Goal: Task Accomplishment & Management: Complete application form

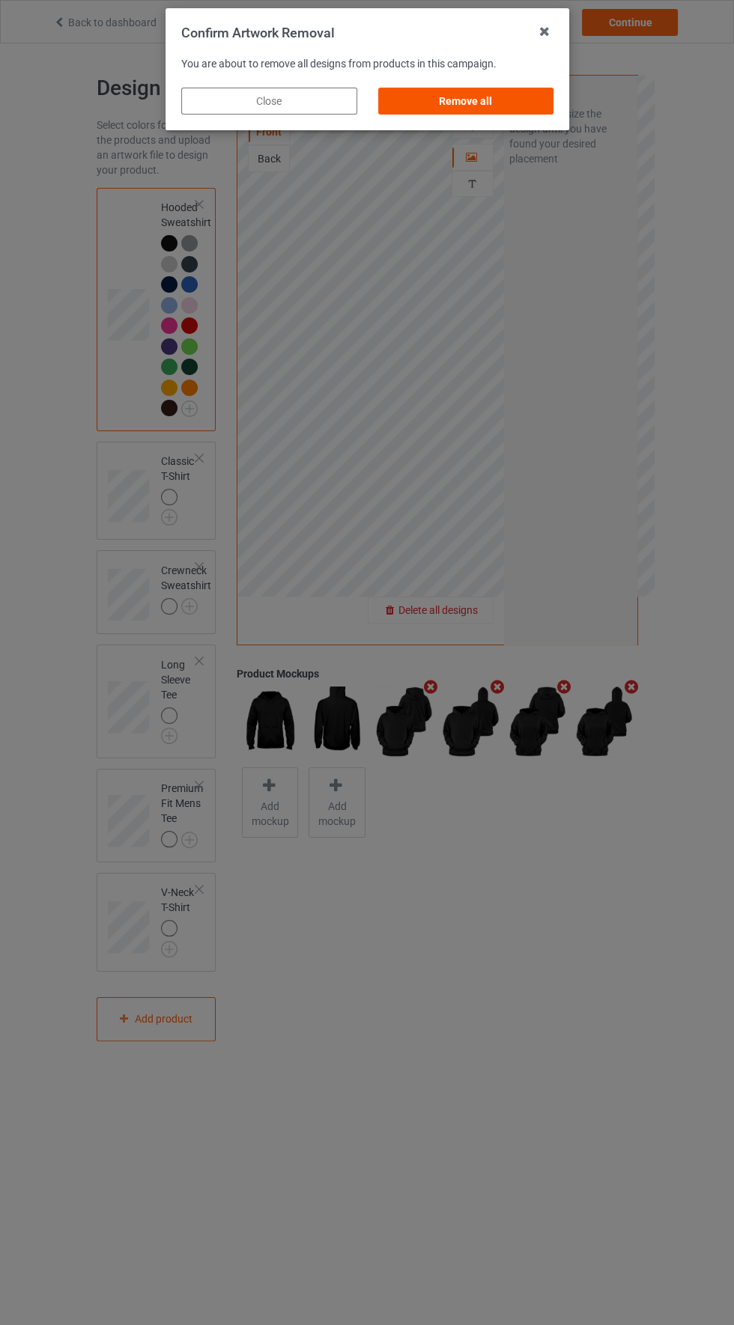
click at [498, 109] on div "Remove all" at bounding box center [465, 101] width 176 height 27
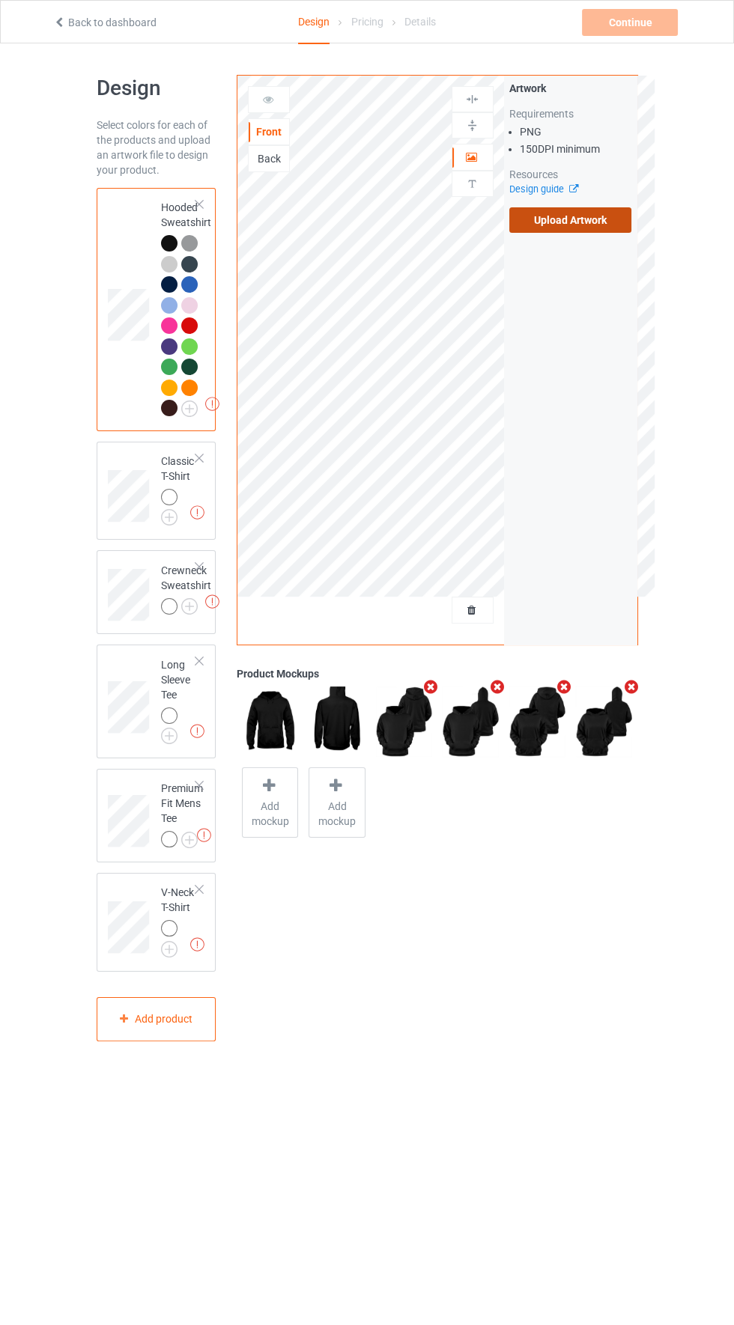
click at [585, 224] on label "Upload Artwork" at bounding box center [570, 219] width 123 height 25
click at [0, 0] on input "Upload Artwork" at bounding box center [0, 0] width 0 height 0
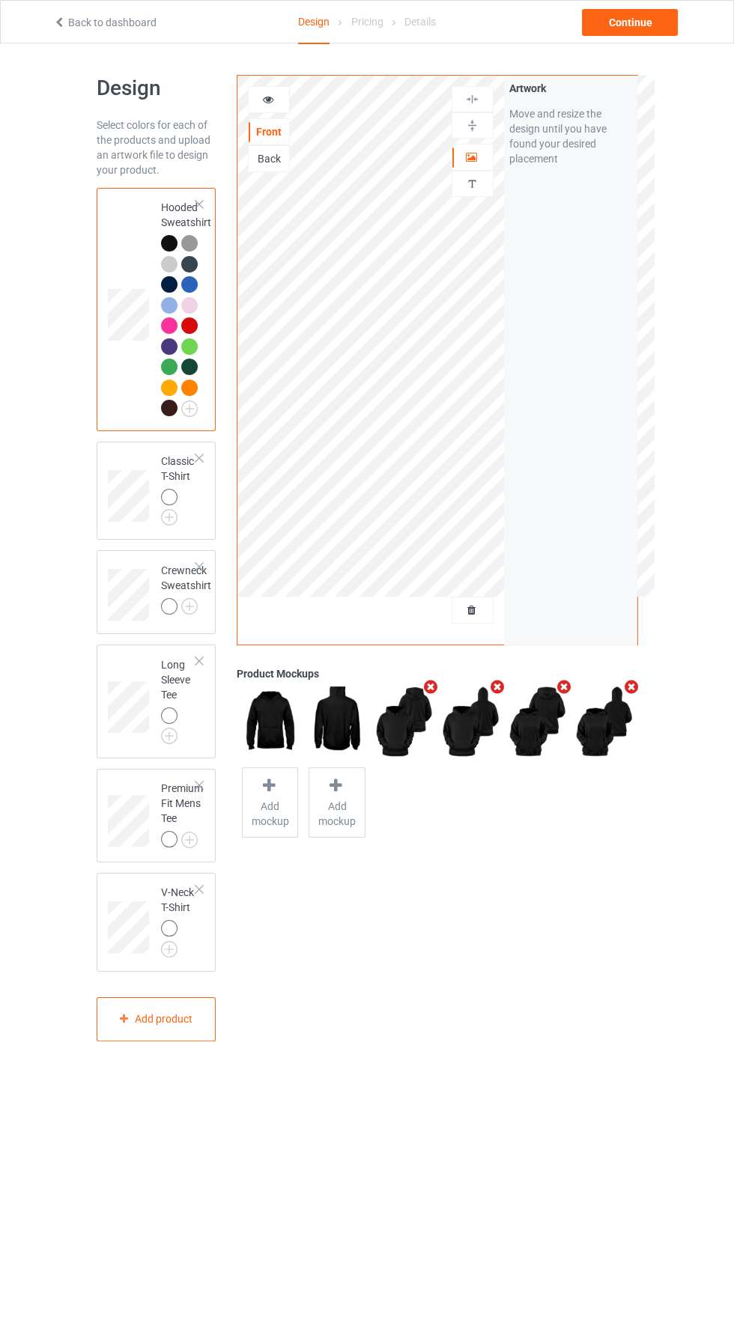
click at [264, 164] on div "Back" at bounding box center [269, 158] width 40 height 15
click at [594, 220] on label "Upload Artwork" at bounding box center [570, 219] width 123 height 25
click at [0, 0] on input "Upload Artwork" at bounding box center [0, 0] width 0 height 0
click at [270, 130] on div "Front" at bounding box center [269, 131] width 40 height 15
click at [189, 415] on img at bounding box center [189, 409] width 16 height 16
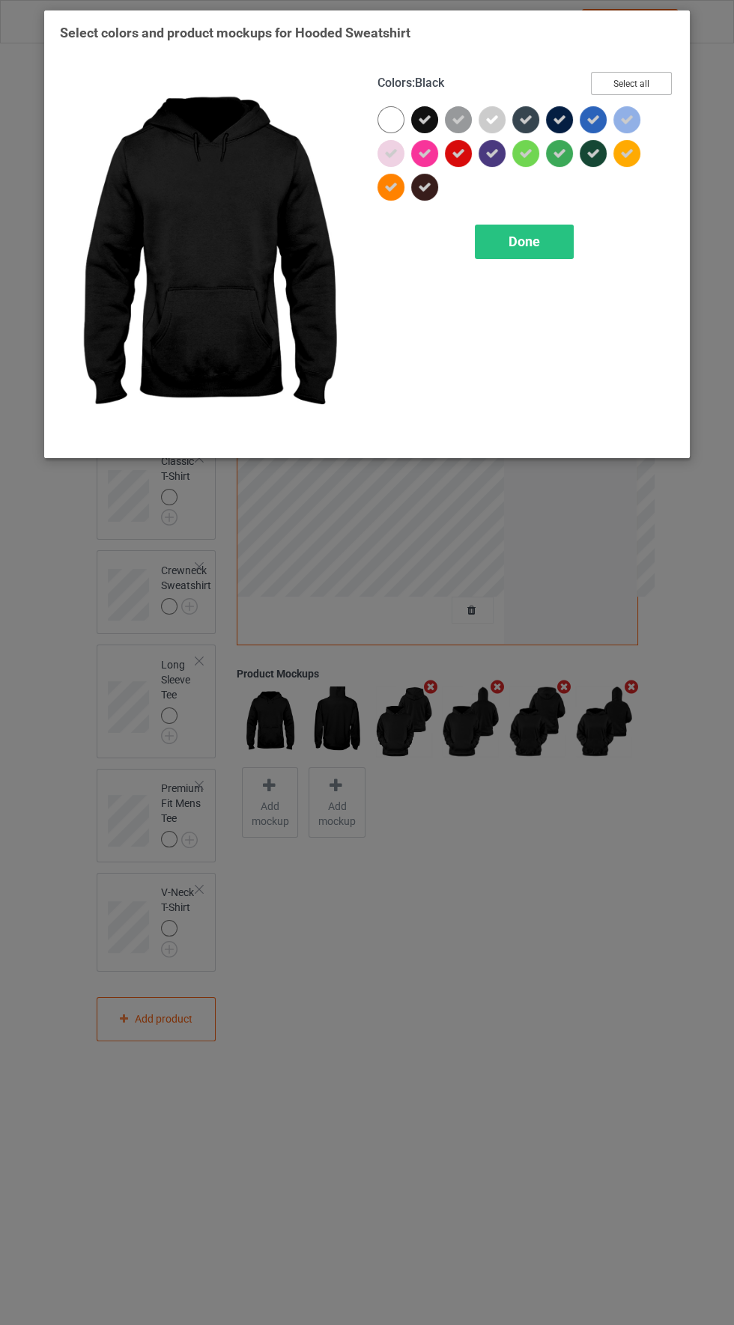
click at [650, 79] on button "Select all" at bounding box center [631, 83] width 81 height 23
click at [636, 83] on button "Reset to Default" at bounding box center [617, 83] width 109 height 23
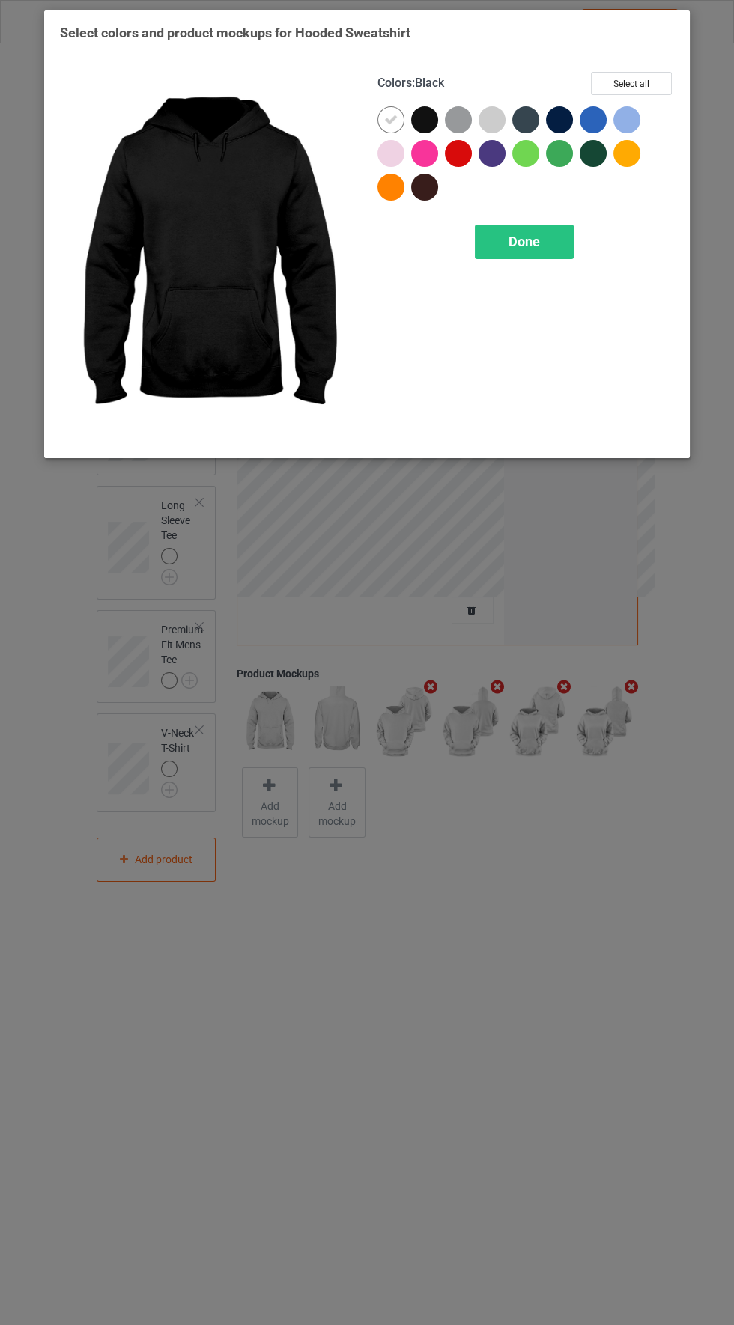
click at [453, 126] on div at bounding box center [458, 119] width 27 height 27
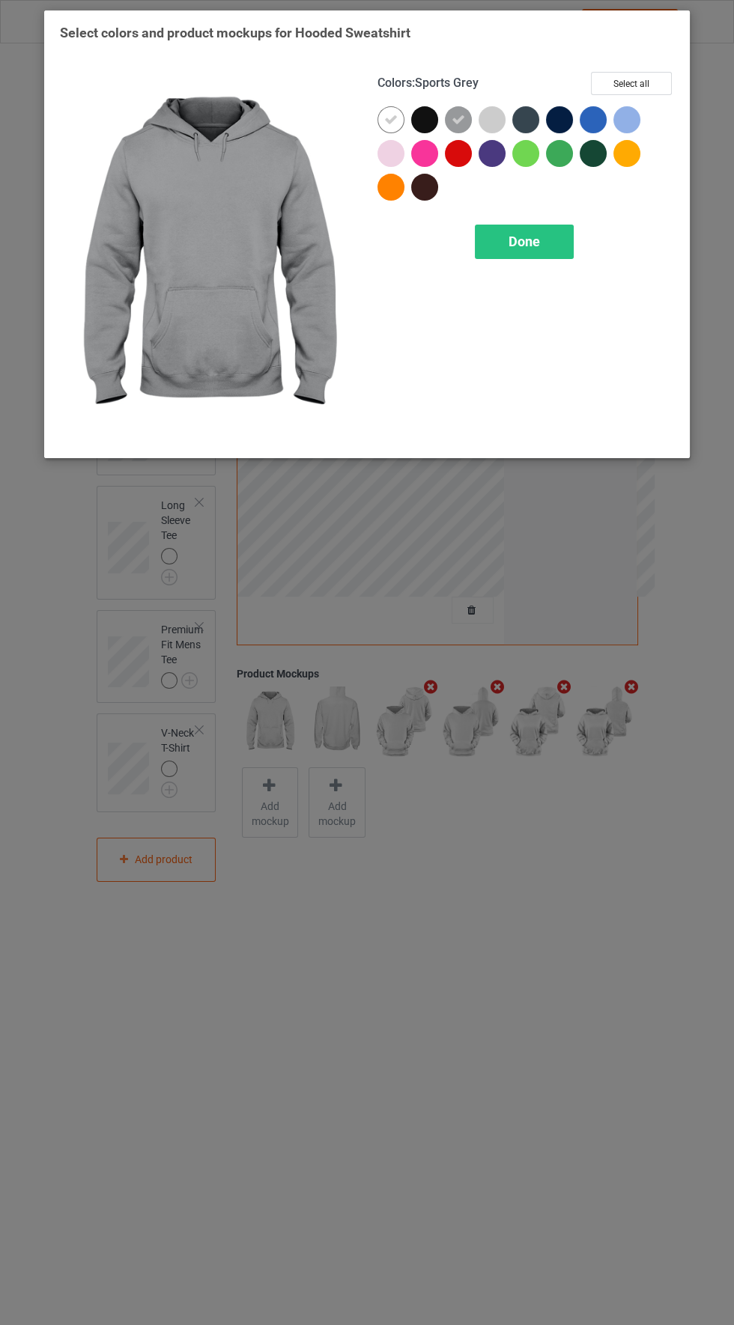
click at [390, 118] on icon at bounding box center [390, 119] width 13 height 13
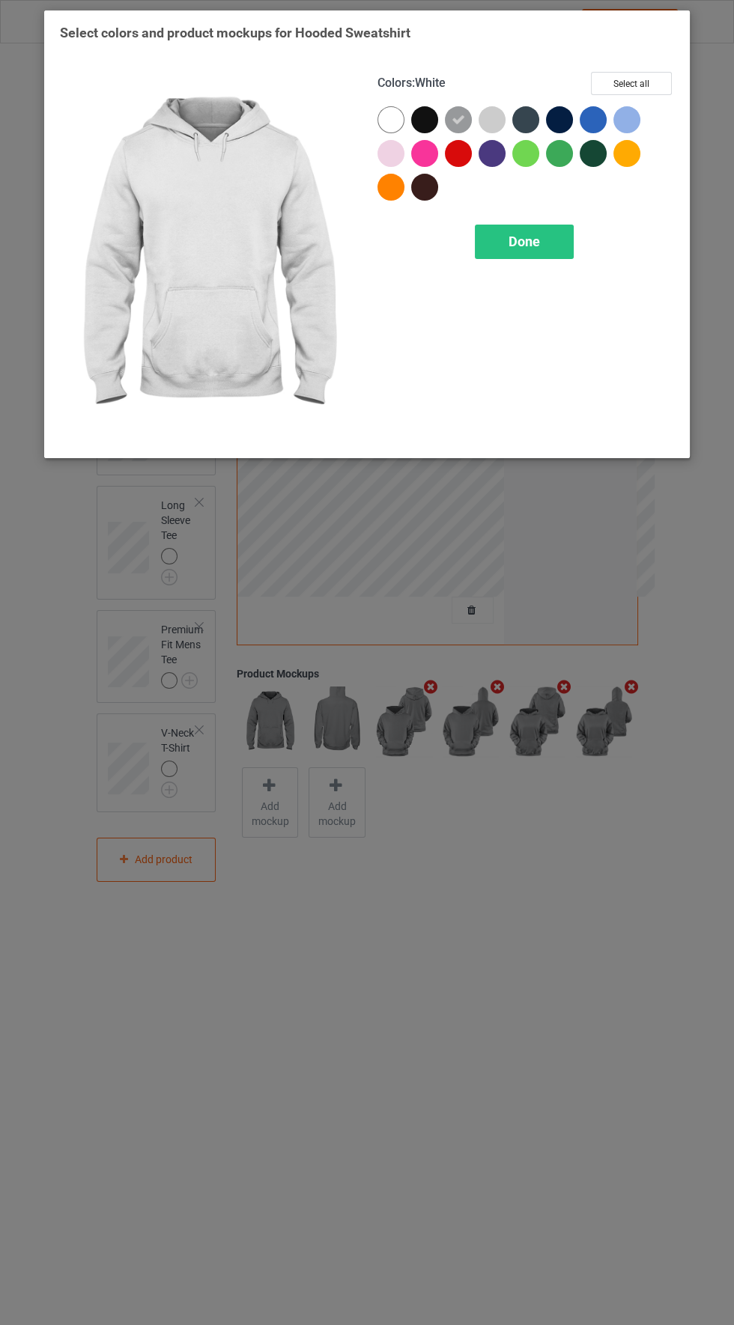
click at [491, 117] on div at bounding box center [491, 119] width 27 height 27
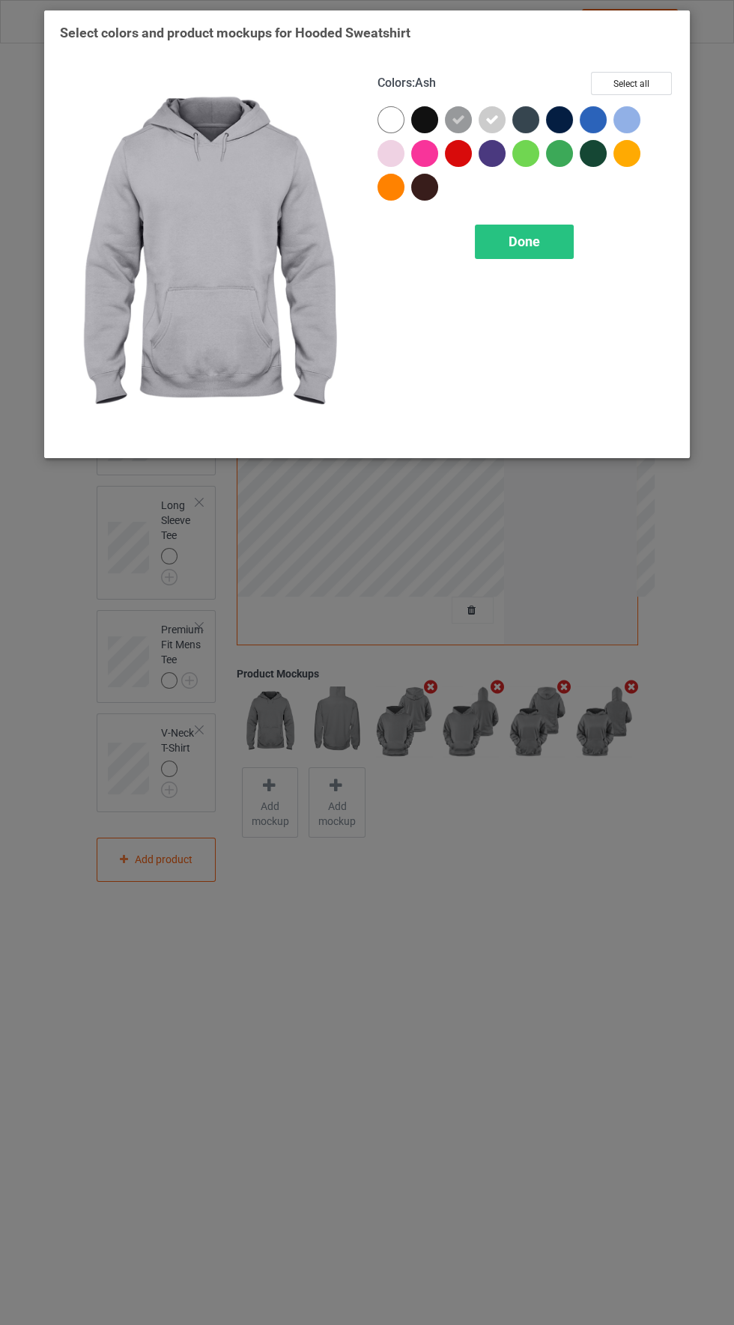
click at [491, 118] on icon at bounding box center [491, 119] width 13 height 13
click at [424, 120] on div at bounding box center [424, 119] width 27 height 27
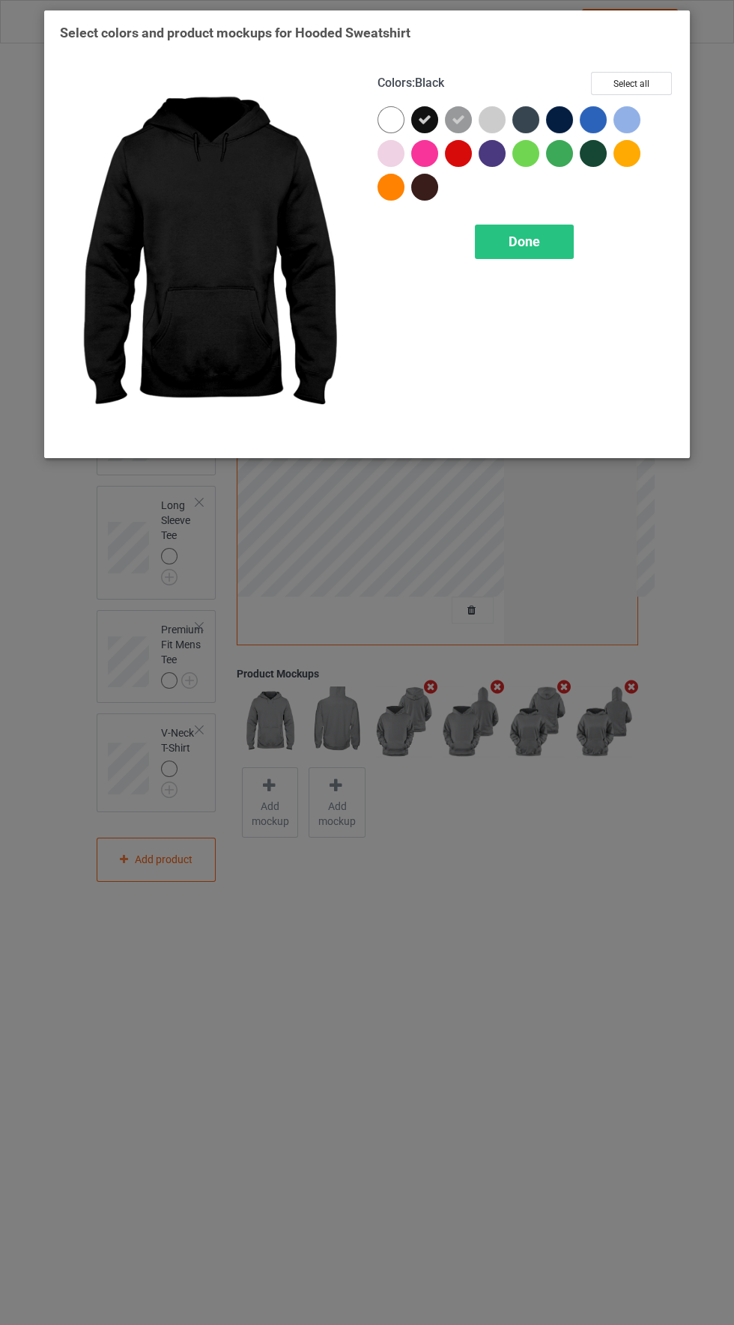
click at [520, 119] on div at bounding box center [525, 119] width 27 height 27
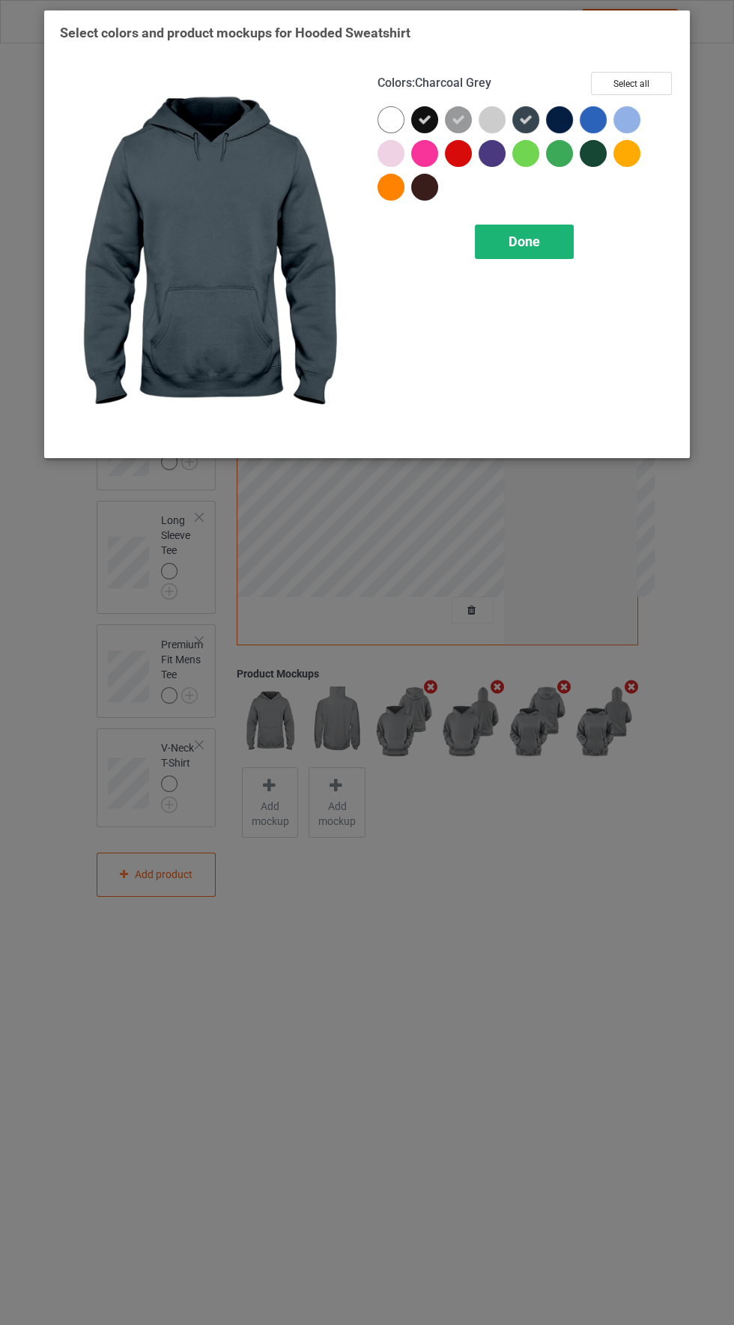
click at [536, 246] on span "Done" at bounding box center [523, 242] width 31 height 16
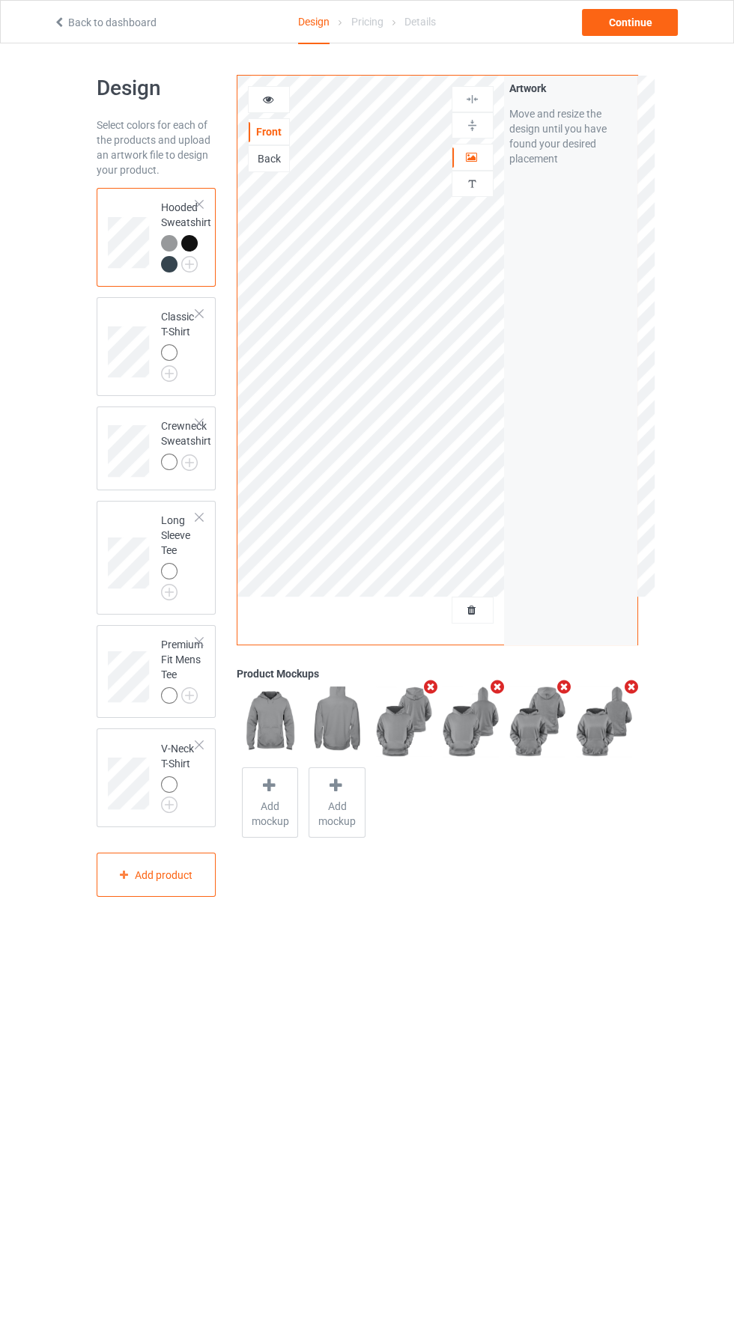
click at [267, 99] on icon at bounding box center [267, 97] width 13 height 10
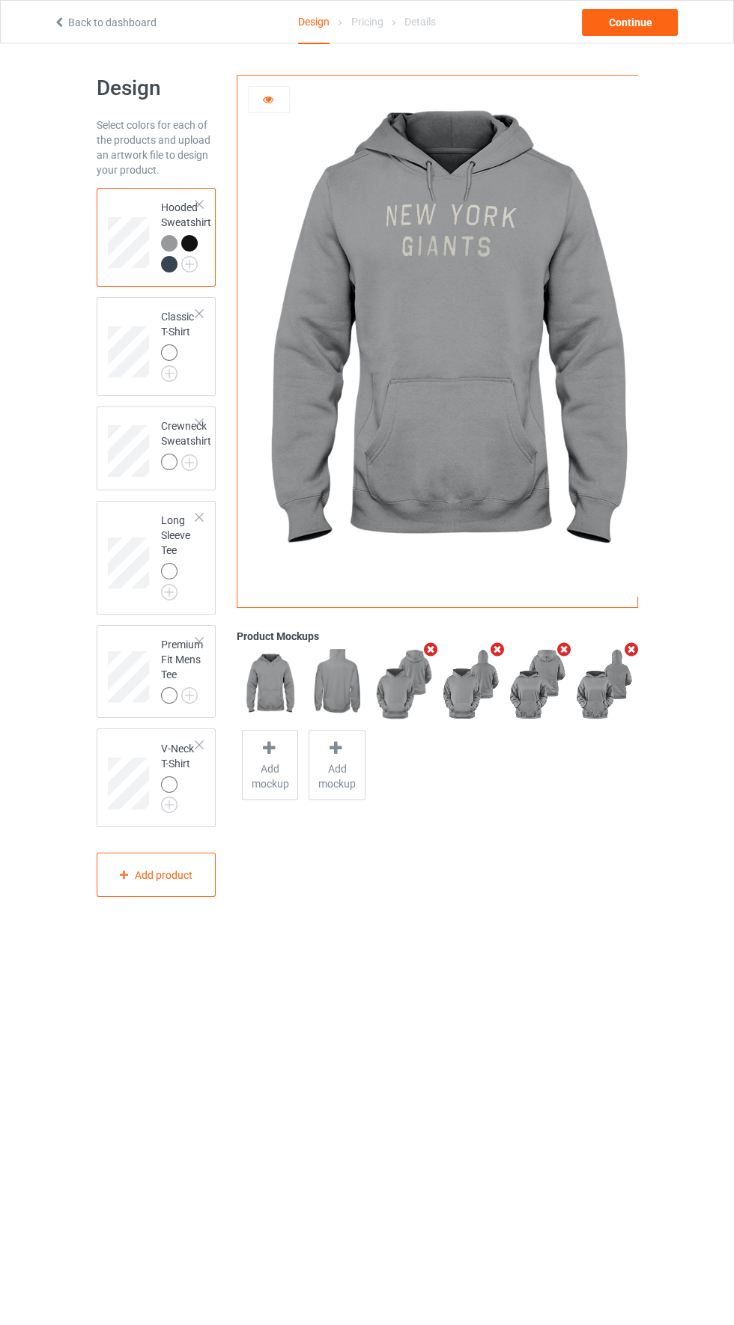
click at [267, 99] on icon at bounding box center [267, 97] width 13 height 10
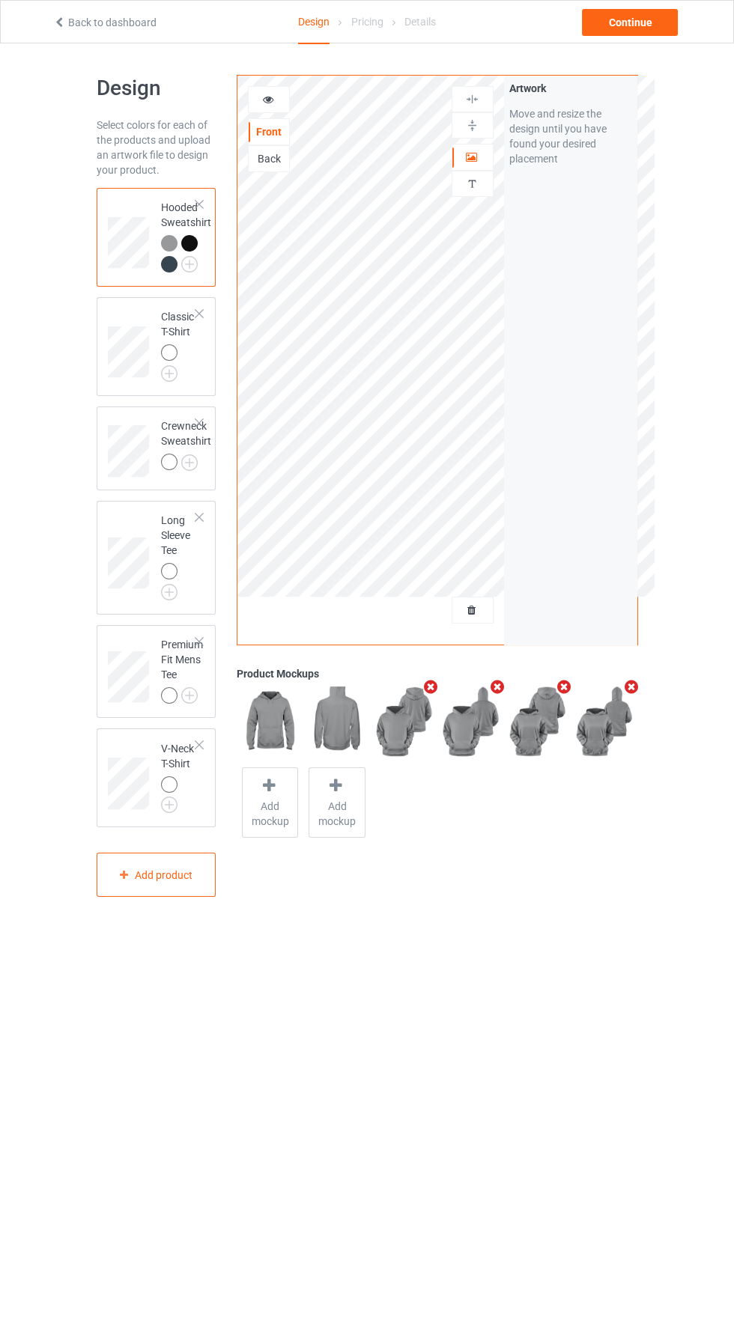
click at [263, 162] on div "Back" at bounding box center [269, 158] width 40 height 15
click at [268, 94] on icon at bounding box center [267, 97] width 13 height 10
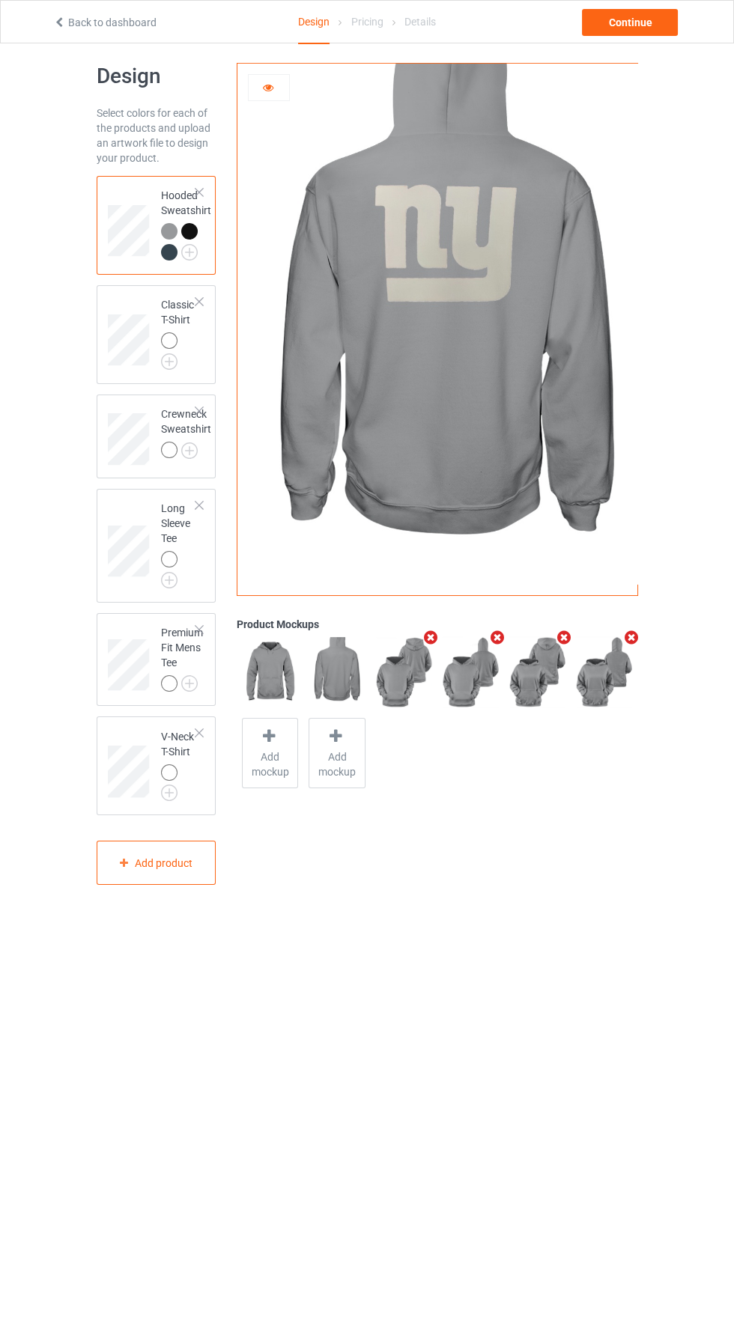
scroll to position [25, 0]
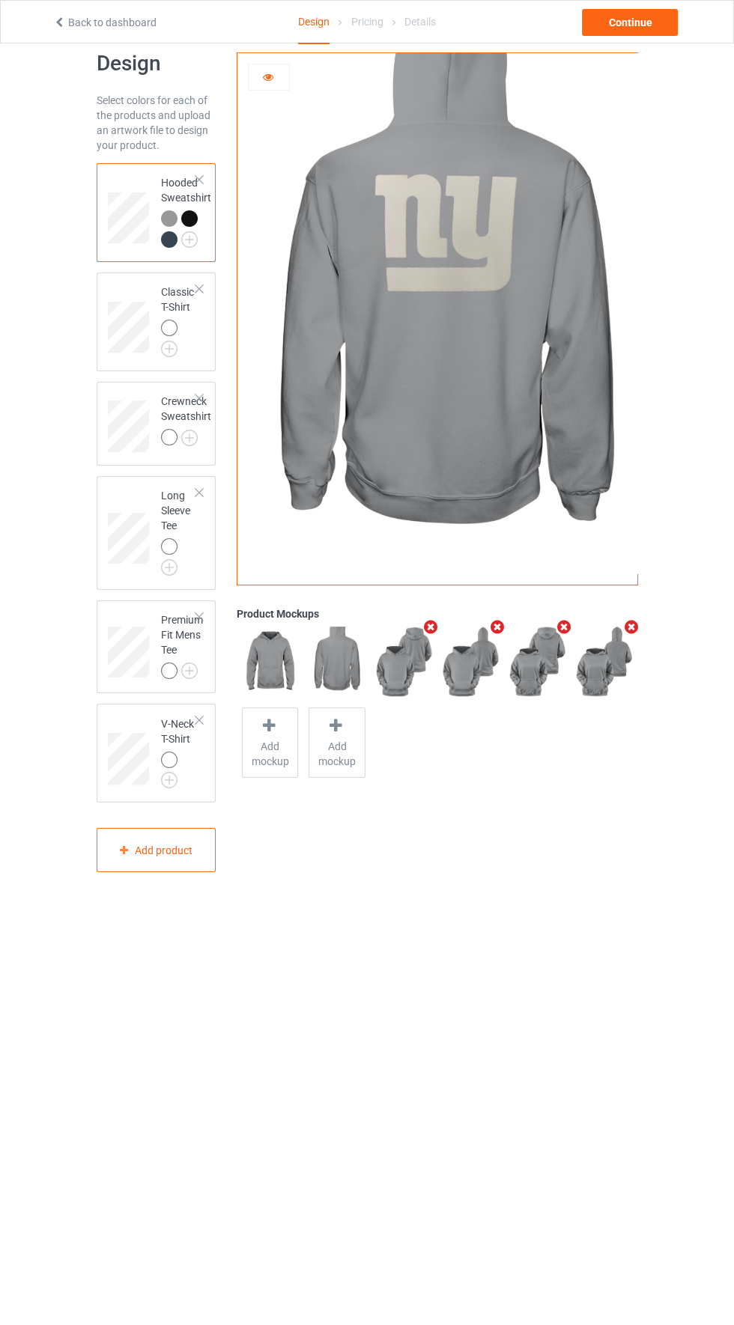
click at [272, 73] on icon at bounding box center [267, 75] width 13 height 10
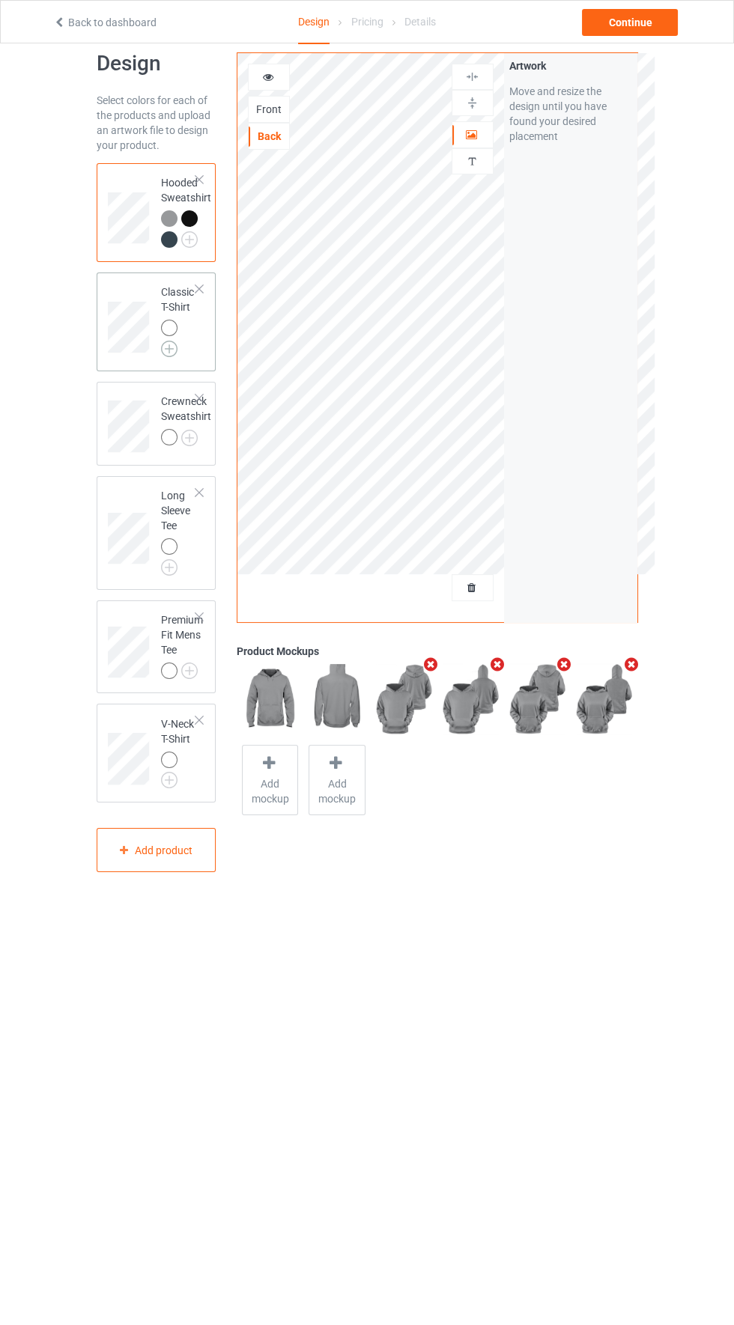
click at [168, 349] on img at bounding box center [169, 349] width 16 height 16
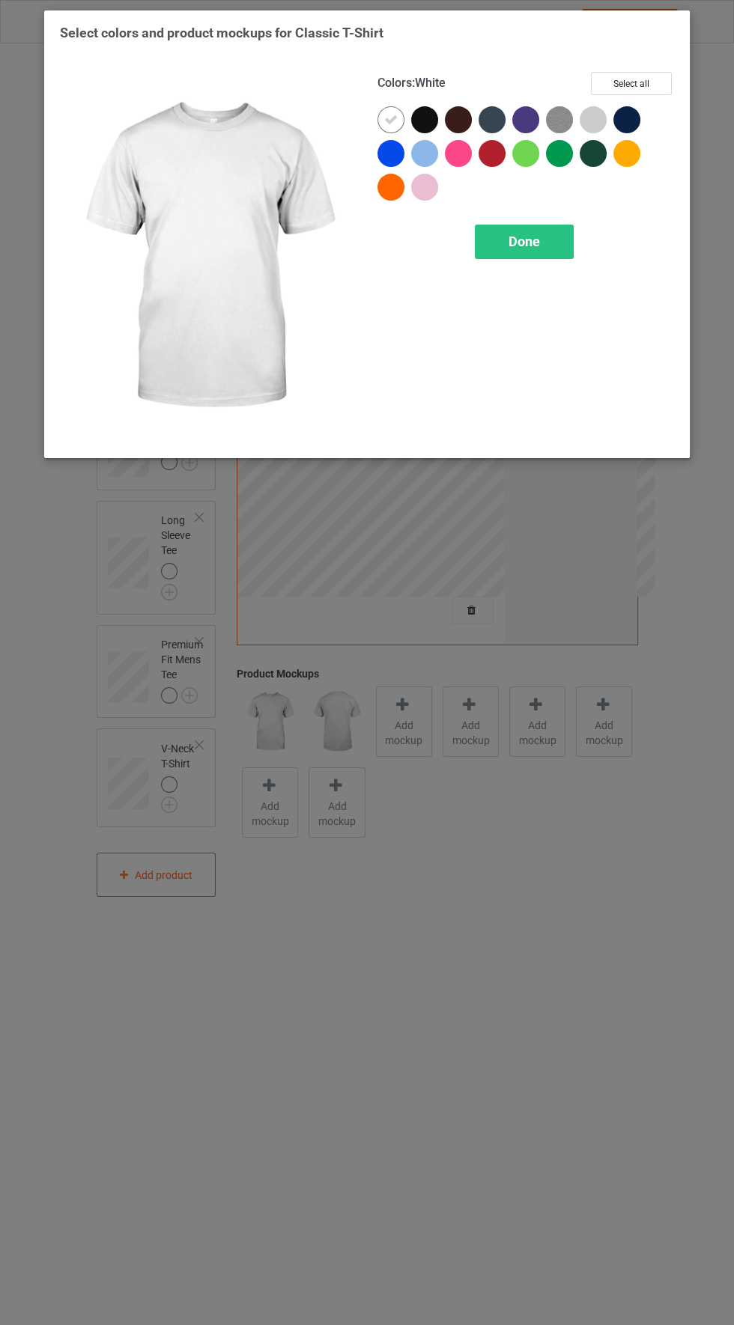
click at [561, 115] on img at bounding box center [559, 119] width 27 height 27
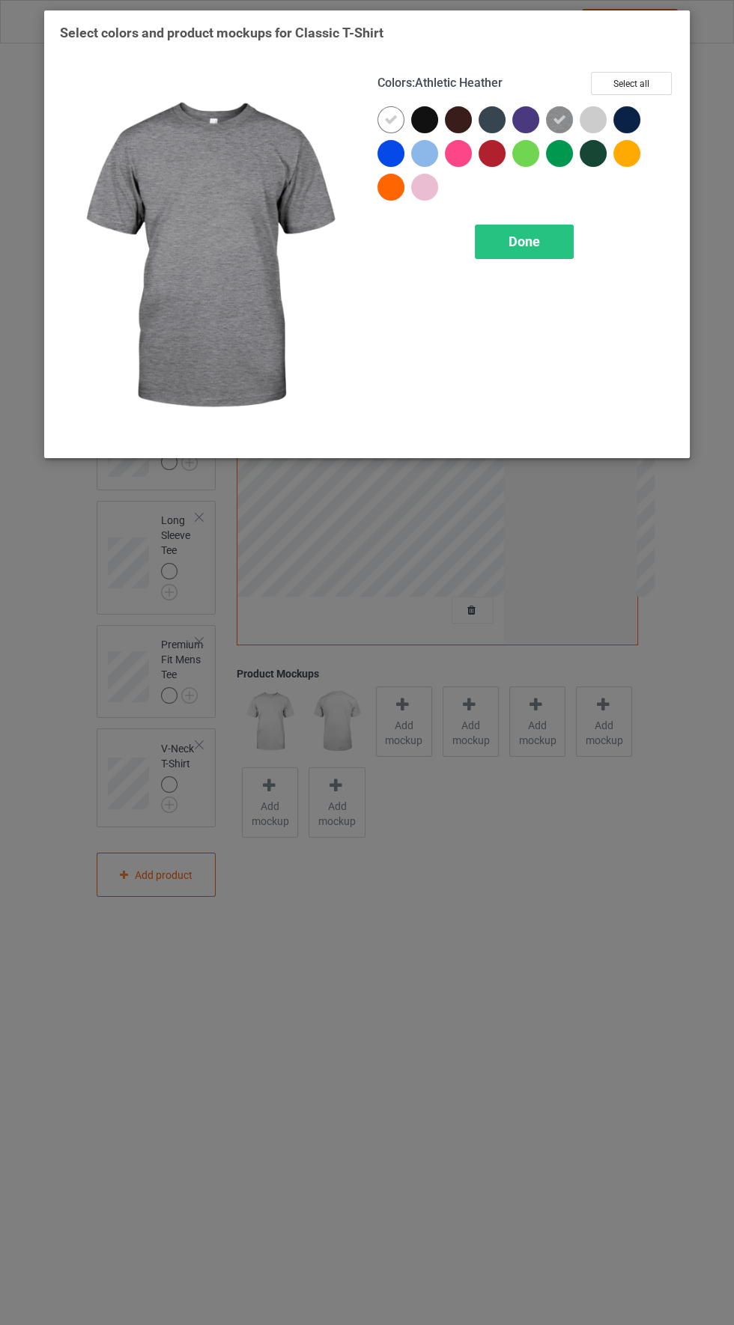
click at [384, 123] on icon at bounding box center [390, 119] width 13 height 13
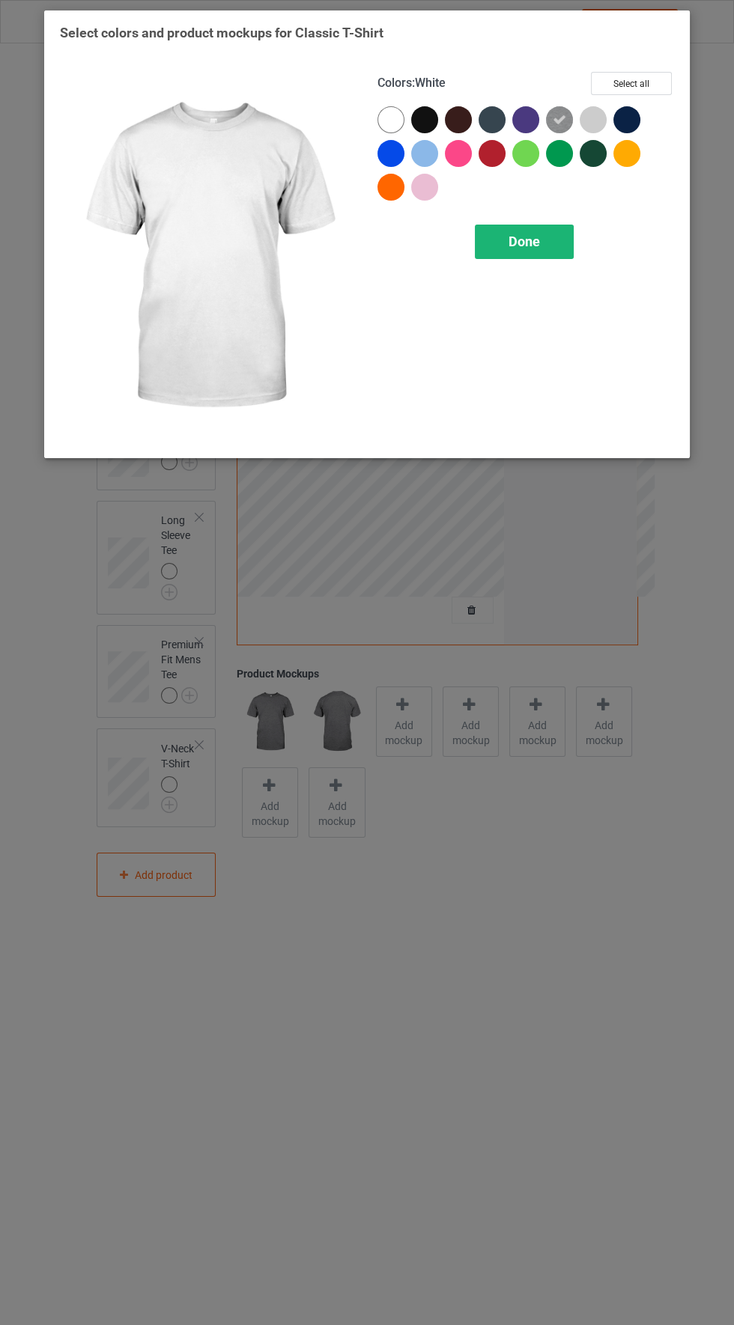
click at [540, 242] on div "Done" at bounding box center [524, 242] width 99 height 34
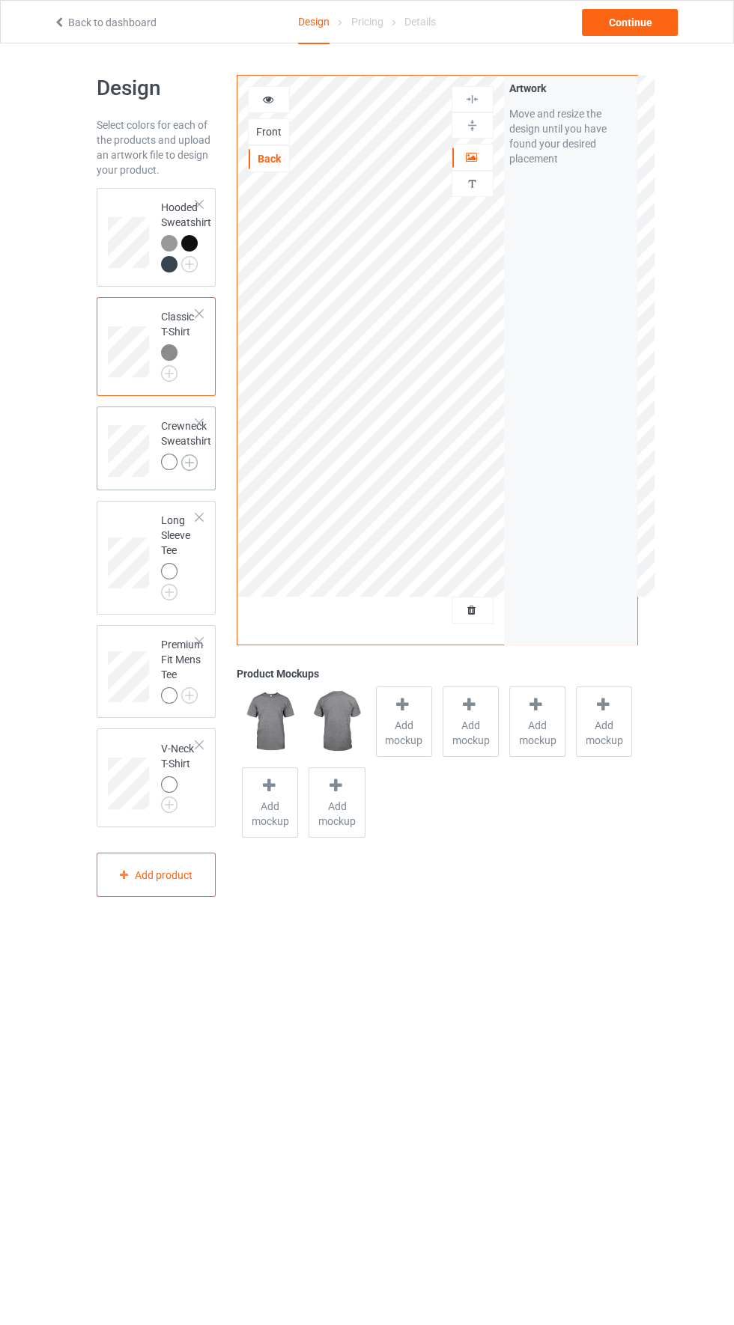
click at [195, 469] on img at bounding box center [189, 463] width 16 height 16
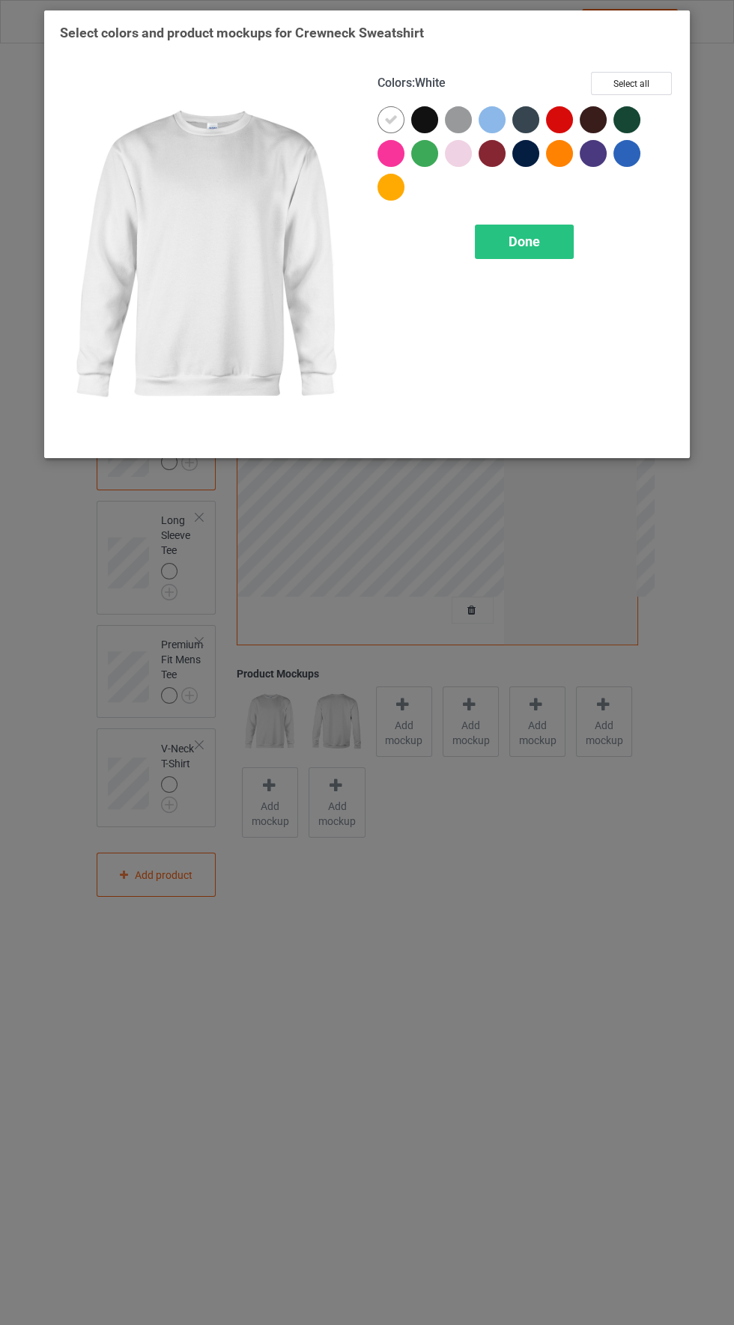
click at [458, 123] on div at bounding box center [458, 119] width 27 height 27
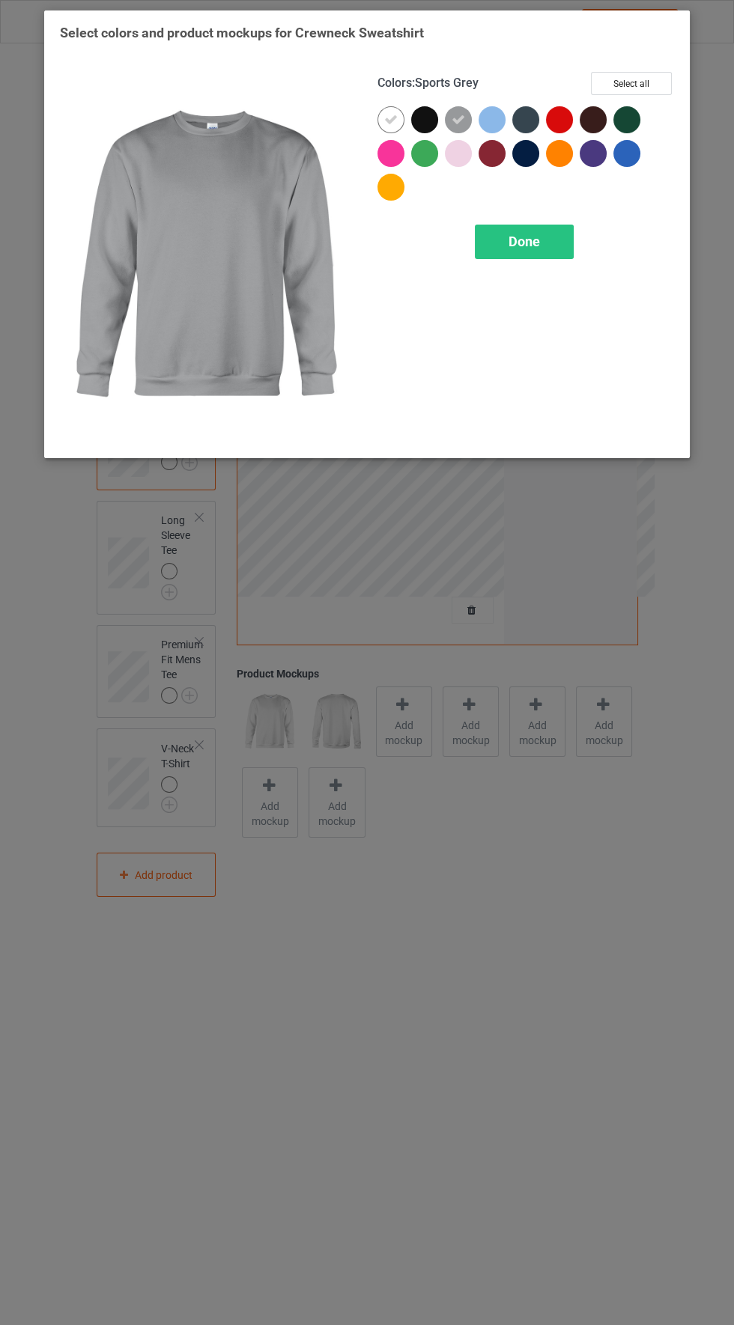
click at [390, 118] on icon at bounding box center [390, 119] width 13 height 13
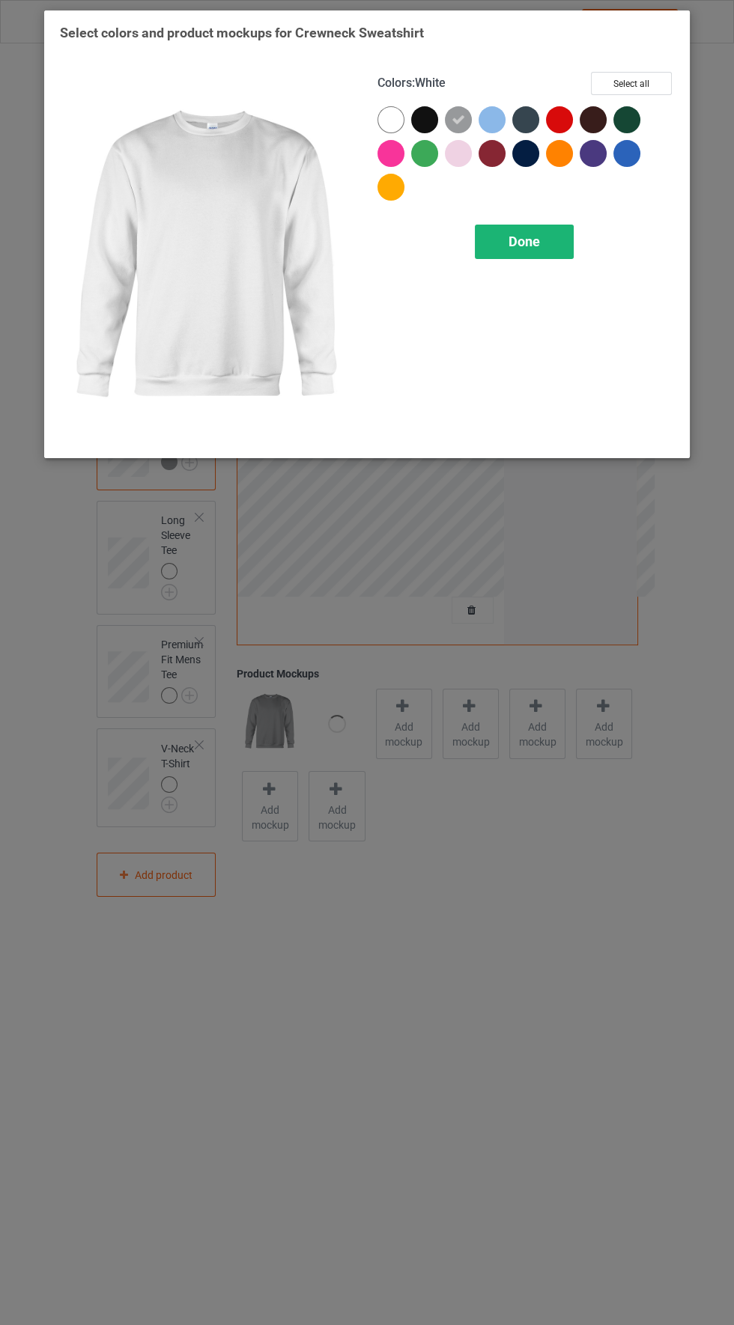
click at [526, 240] on span "Done" at bounding box center [523, 242] width 31 height 16
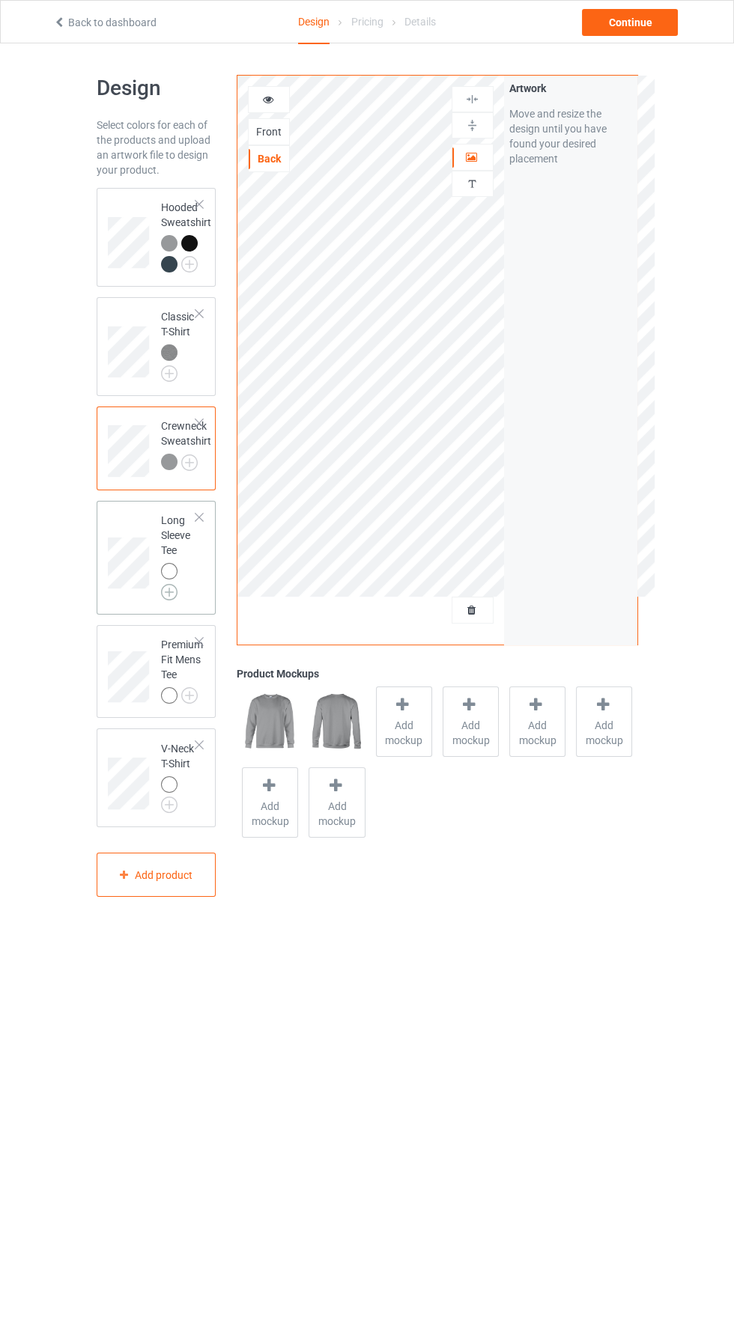
click at [168, 592] on img at bounding box center [169, 592] width 16 height 16
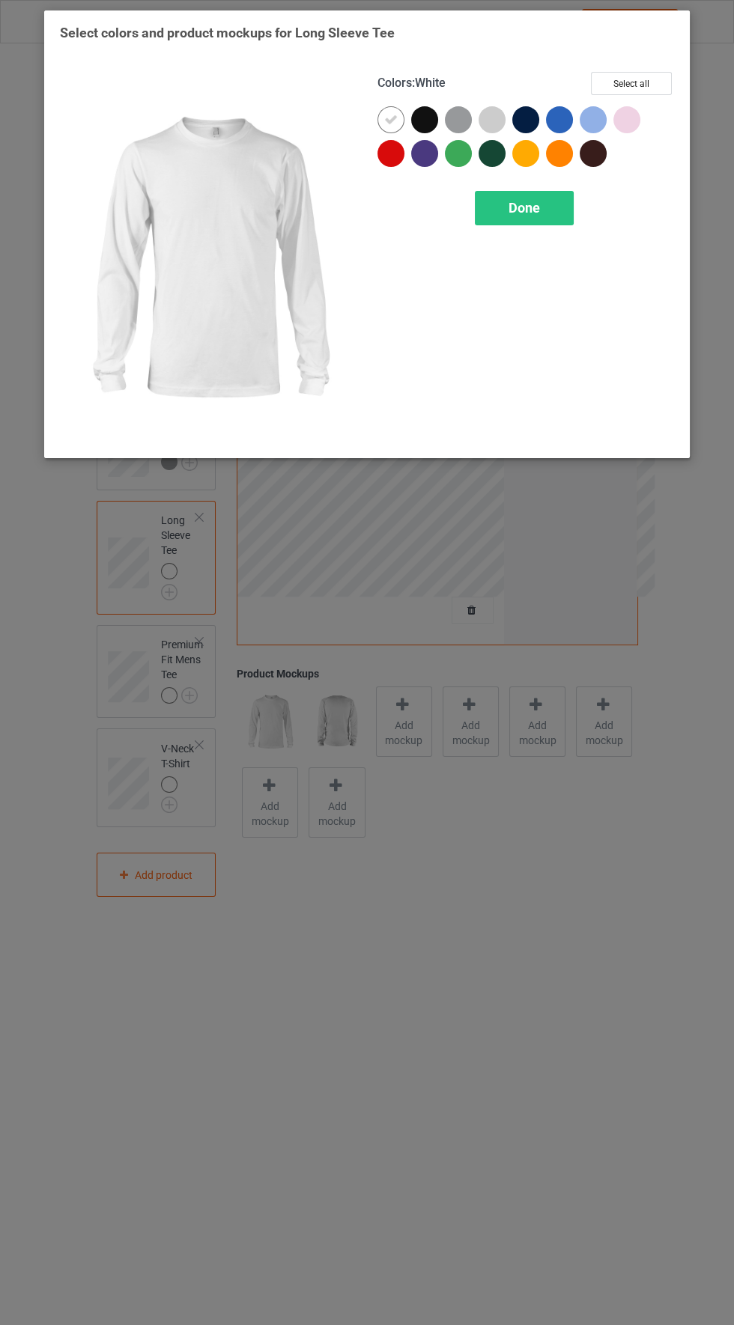
click at [458, 111] on div at bounding box center [458, 119] width 27 height 27
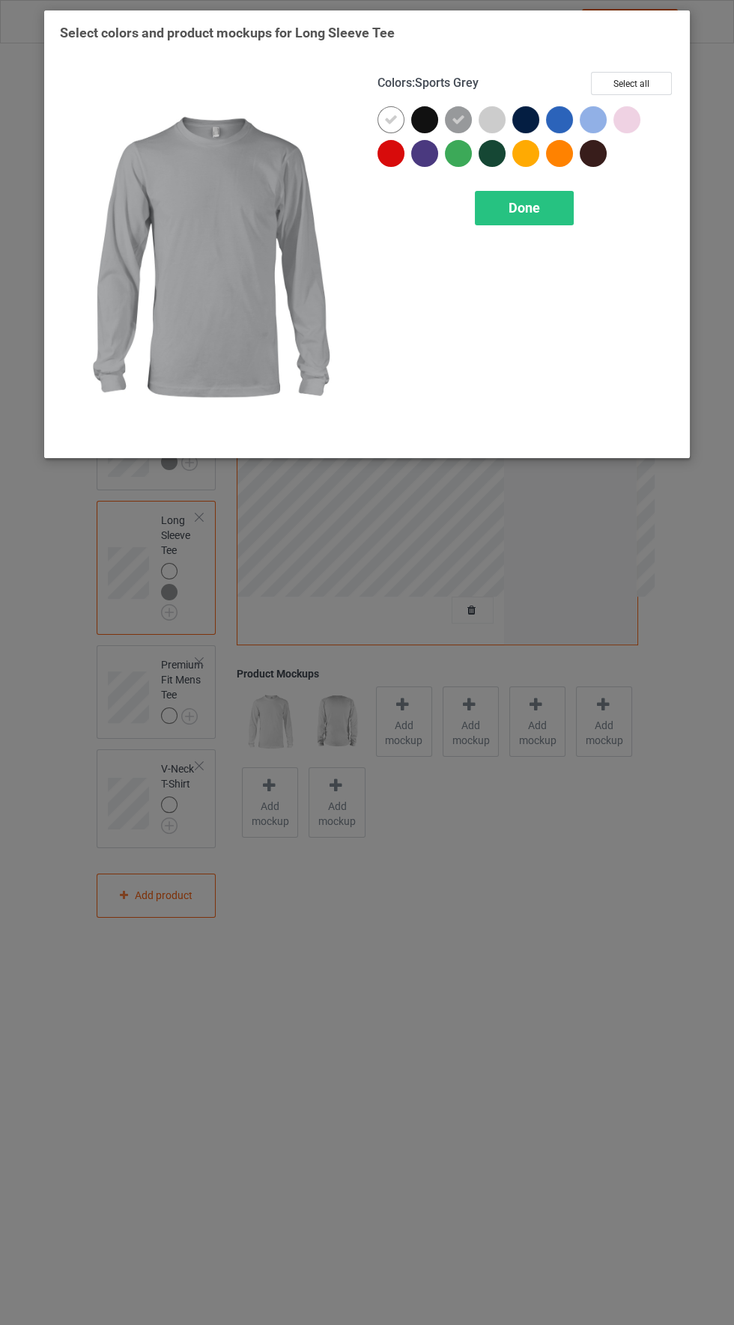
click at [384, 121] on icon at bounding box center [390, 119] width 13 height 13
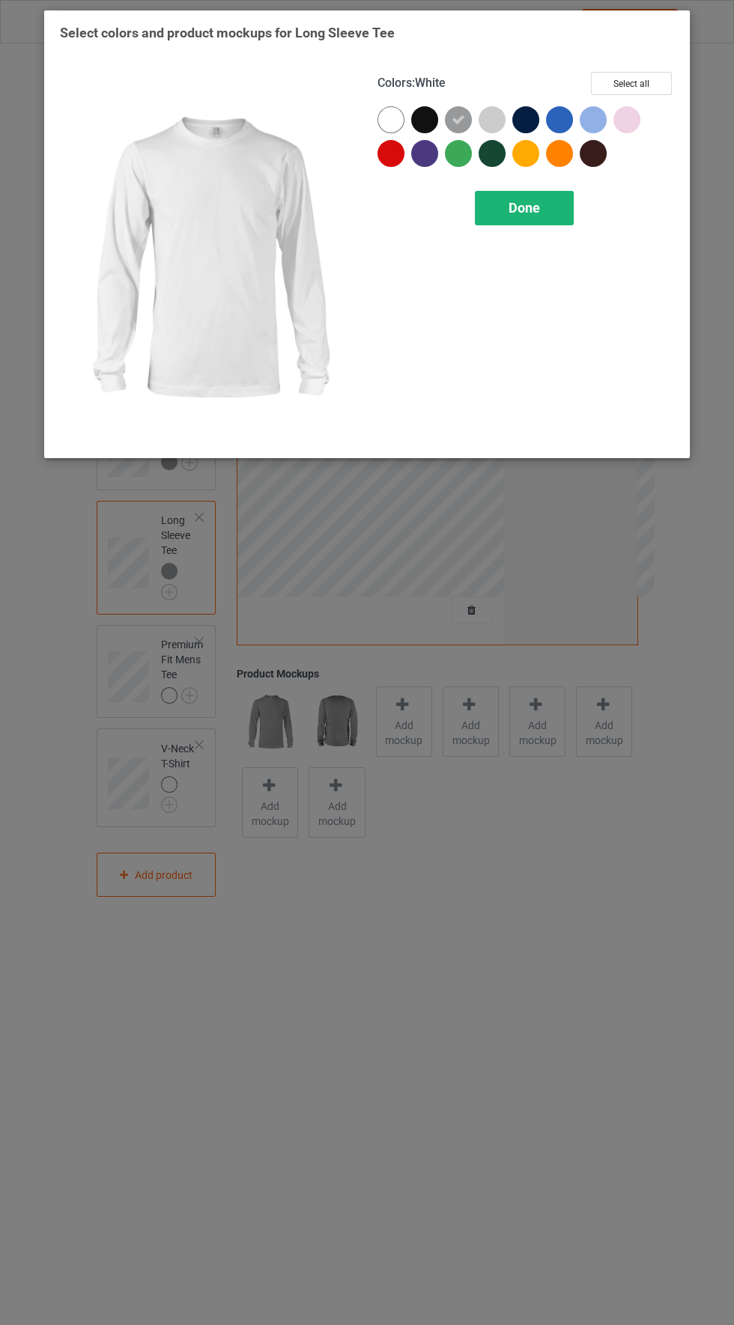
click at [525, 206] on span "Done" at bounding box center [523, 208] width 31 height 16
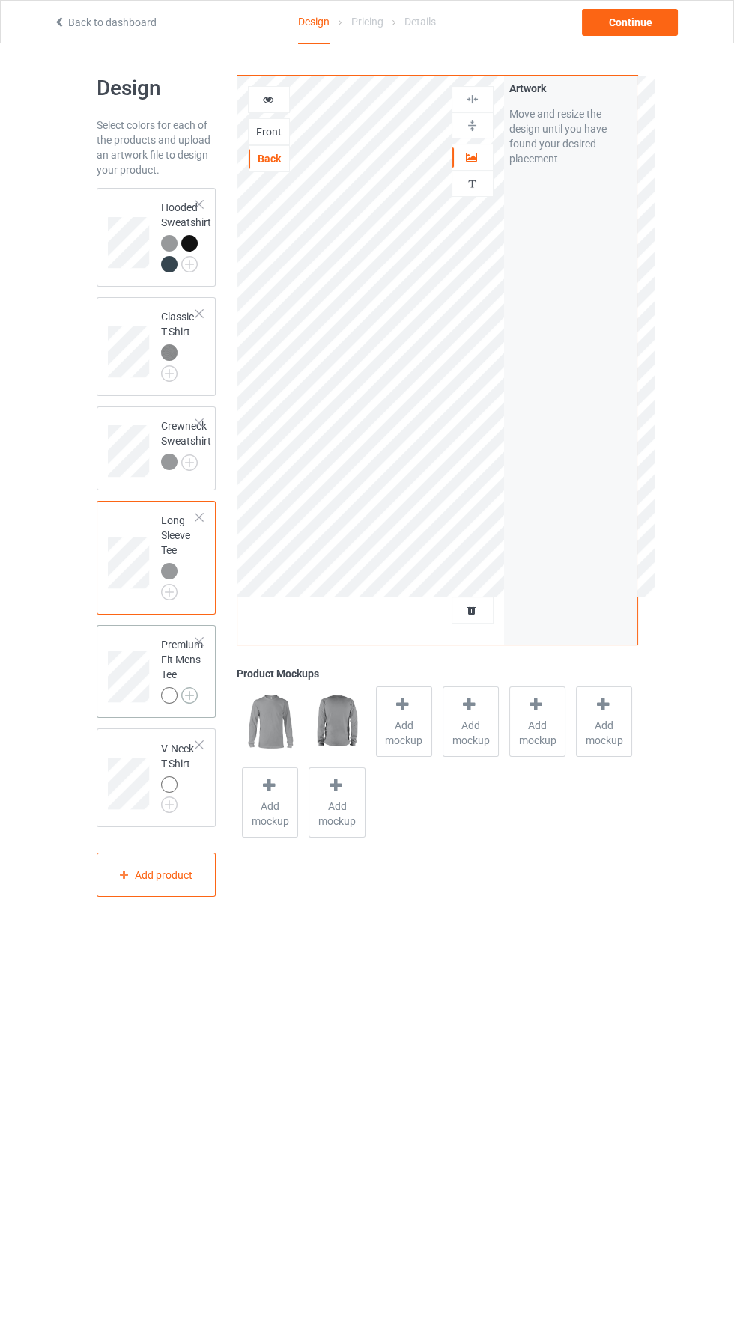
click at [189, 698] on img at bounding box center [189, 695] width 16 height 16
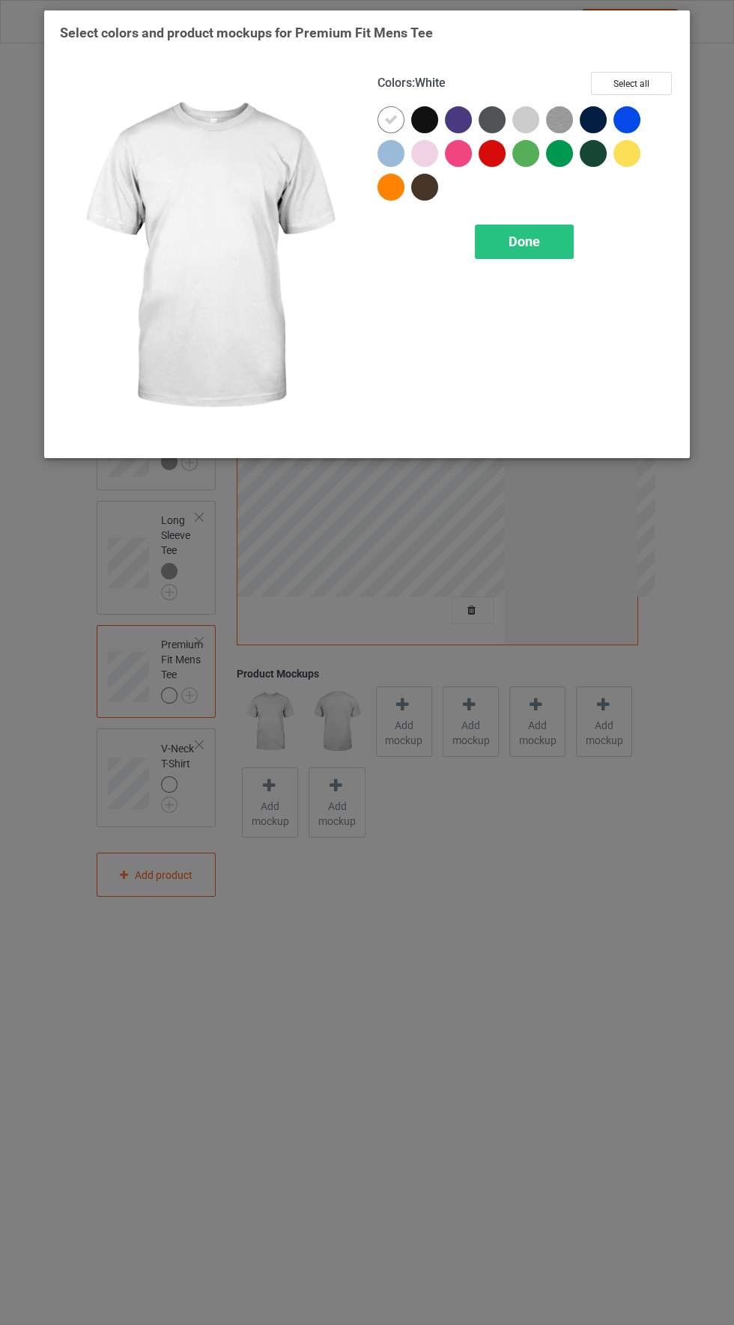
click at [549, 118] on img at bounding box center [559, 119] width 27 height 27
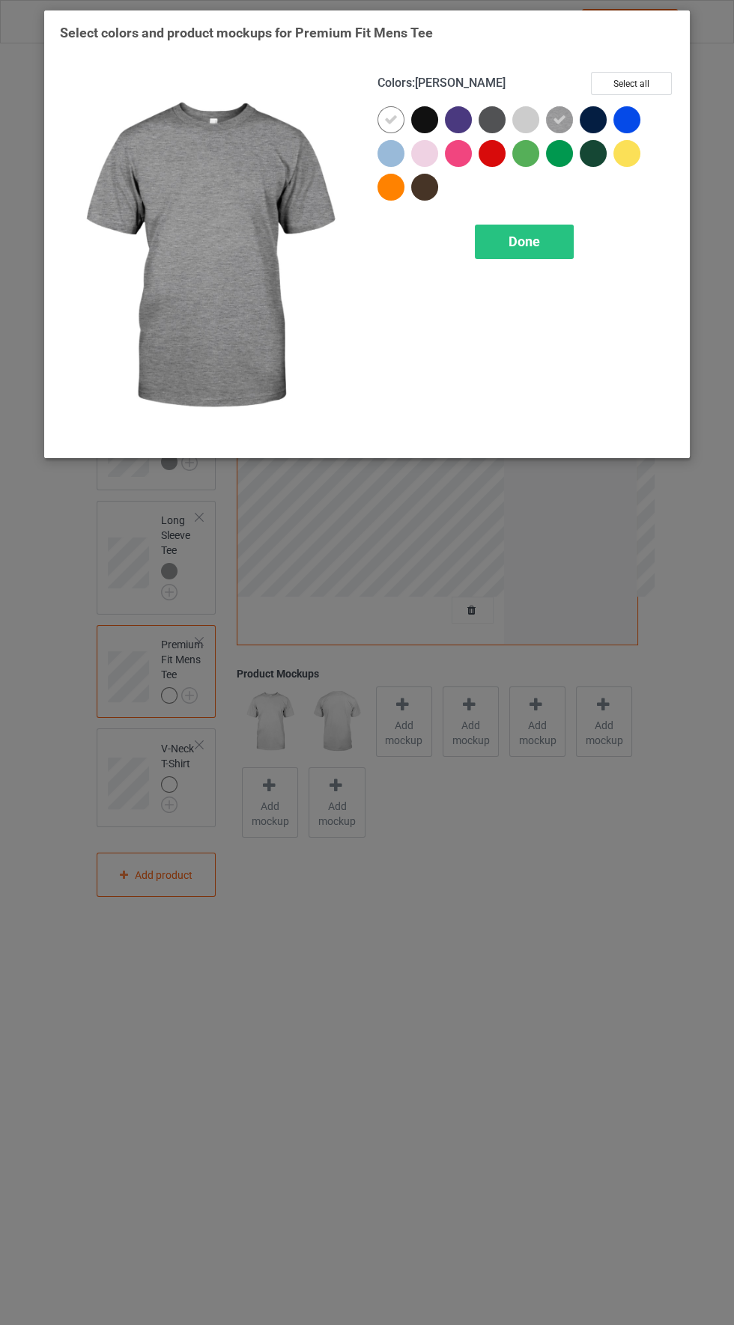
click at [389, 125] on icon at bounding box center [390, 119] width 13 height 13
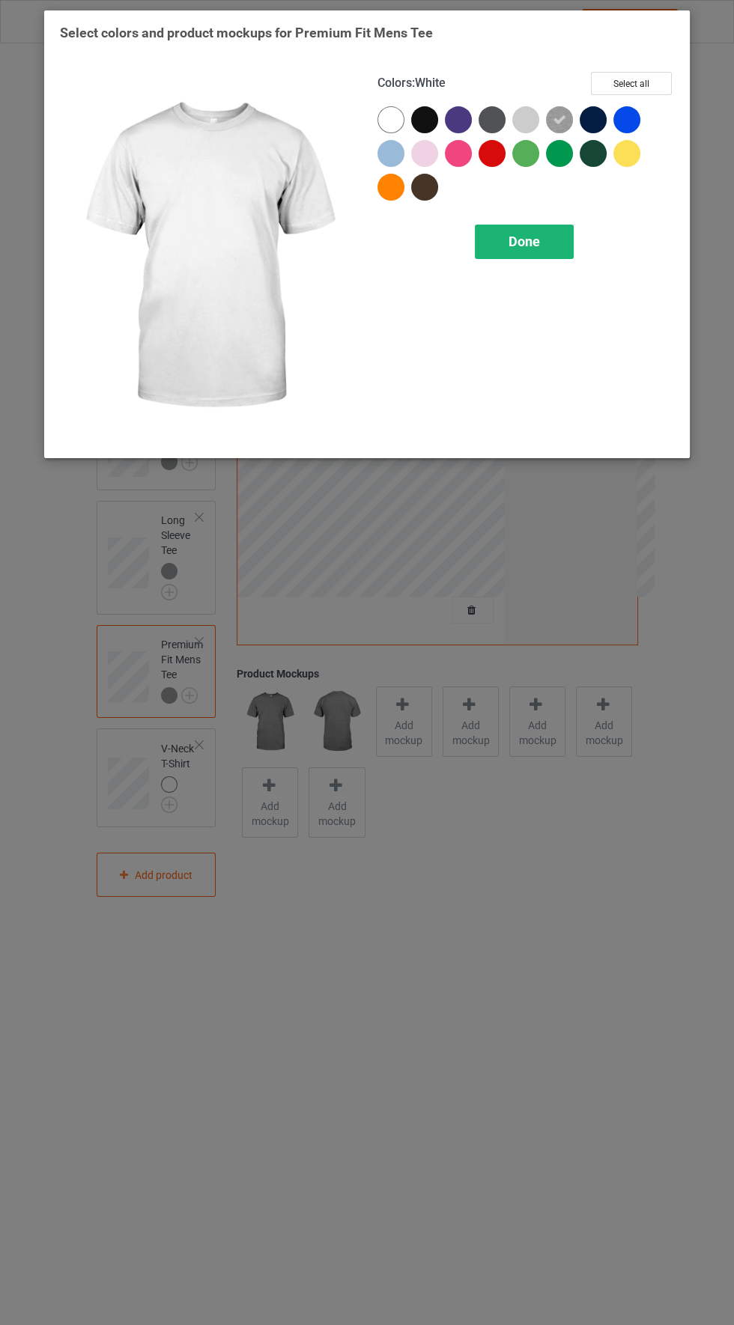
click at [533, 247] on span "Done" at bounding box center [523, 242] width 31 height 16
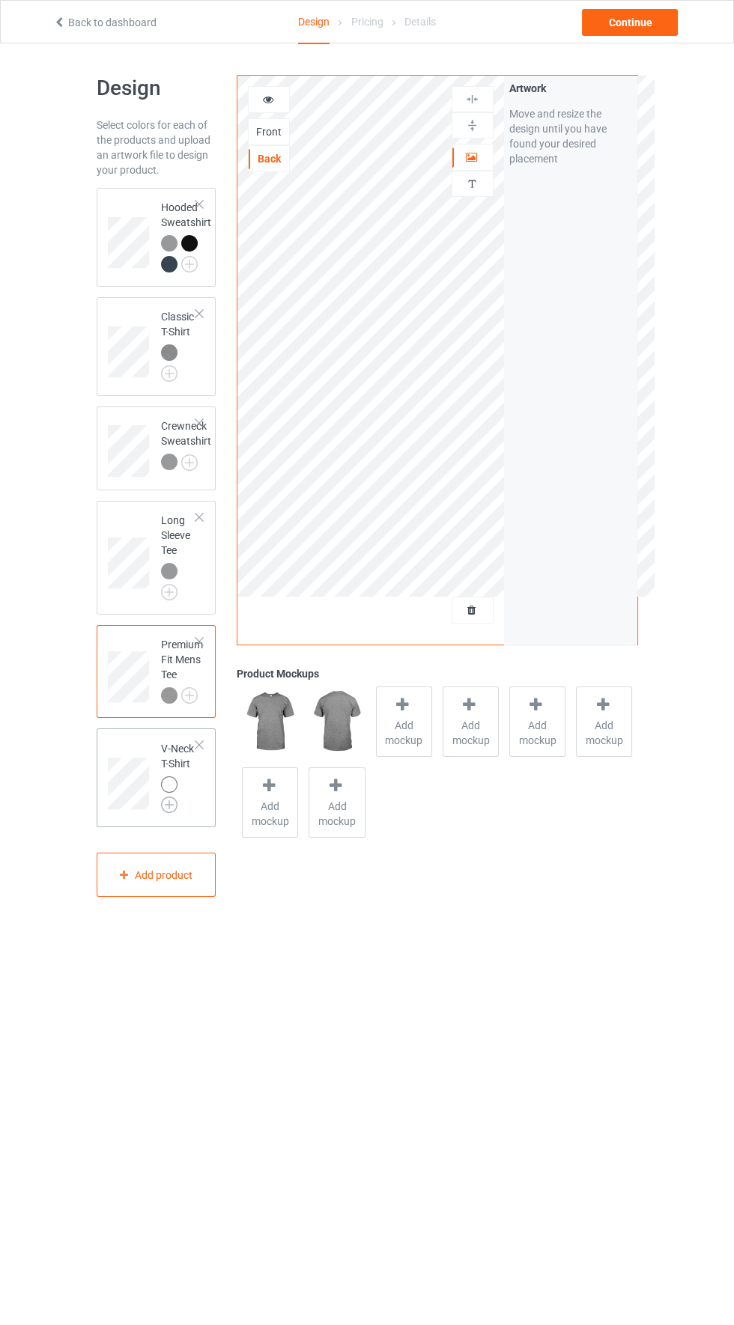
click at [168, 807] on img at bounding box center [169, 805] width 16 height 16
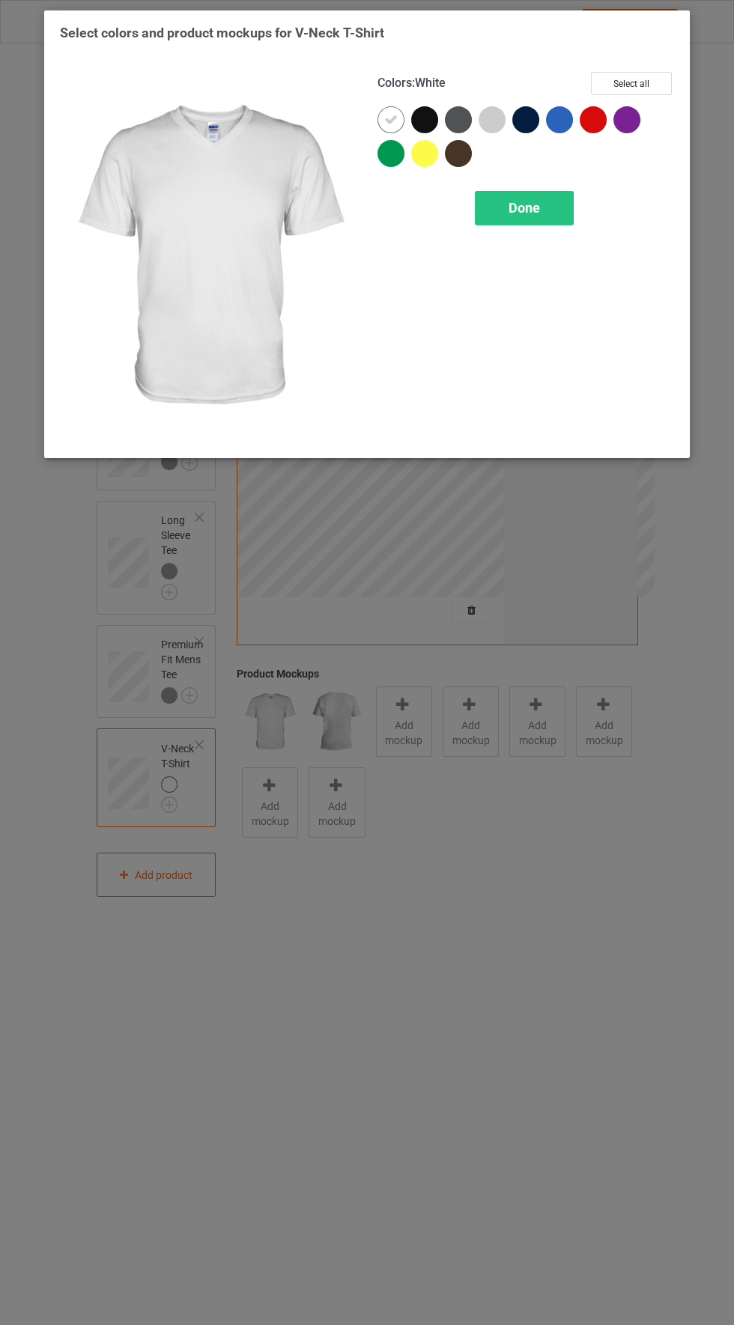
click at [485, 115] on div at bounding box center [491, 119] width 27 height 27
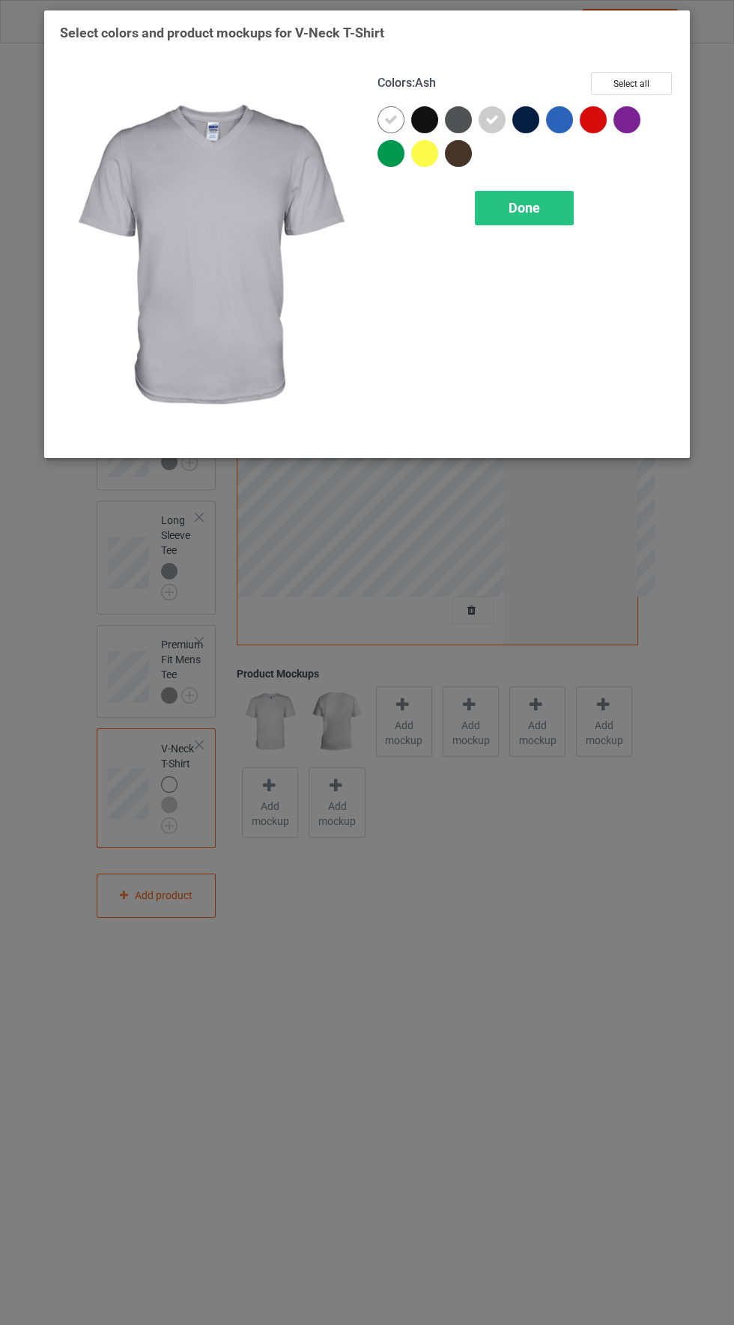
click at [386, 147] on div at bounding box center [390, 153] width 27 height 27
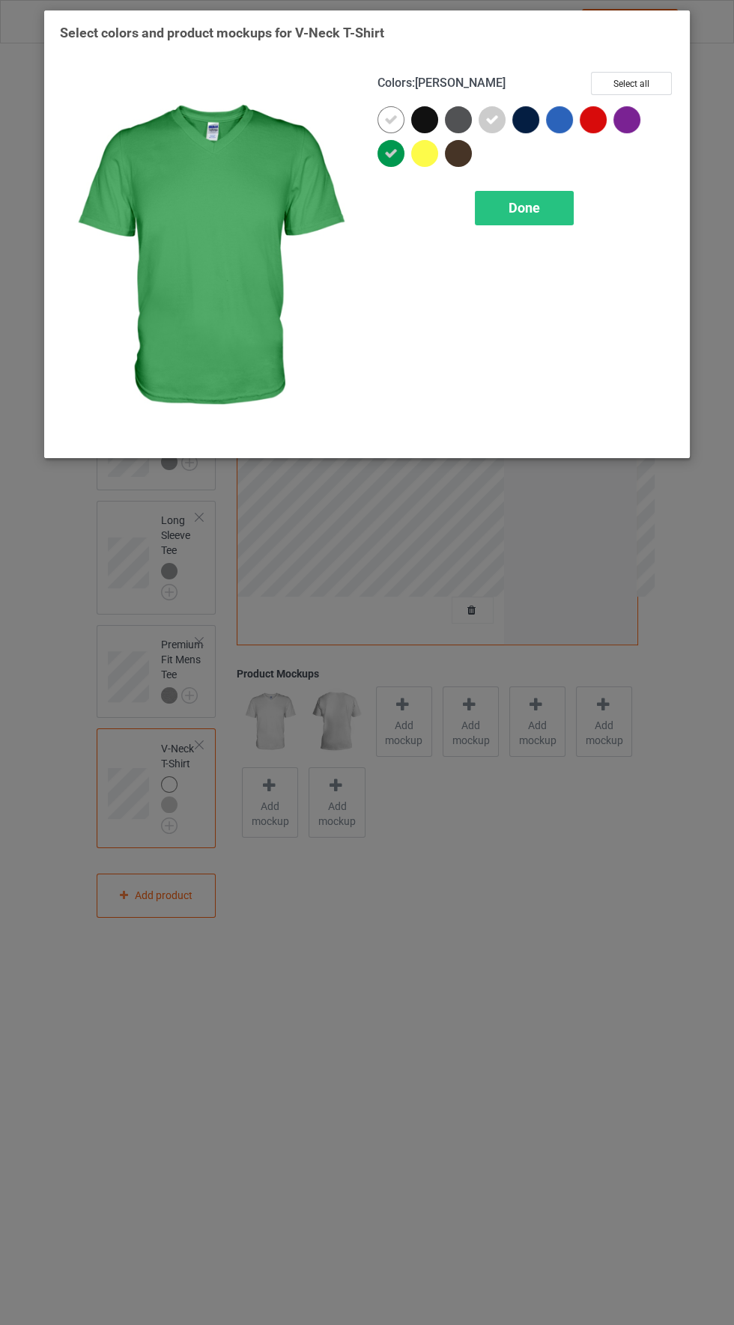
click at [390, 152] on icon at bounding box center [390, 153] width 13 height 13
click at [390, 118] on icon at bounding box center [390, 119] width 13 height 13
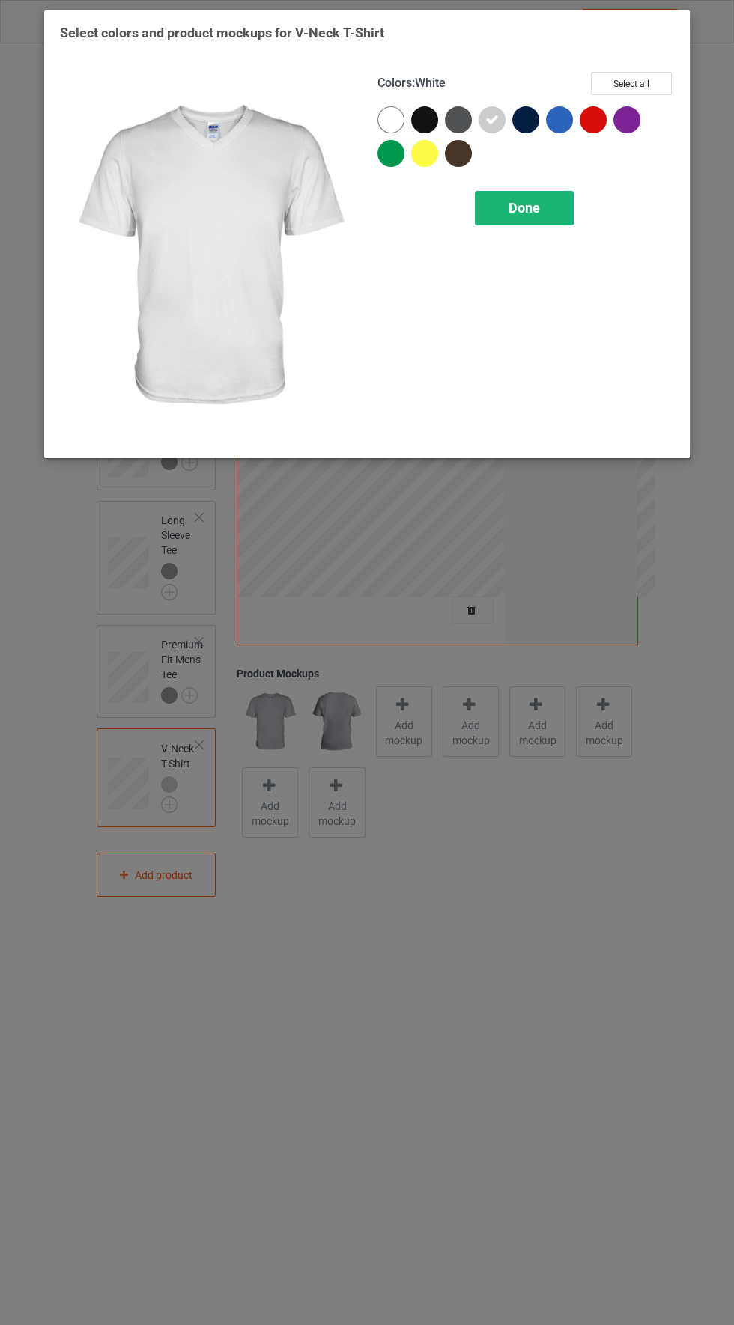
click at [542, 207] on div "Done" at bounding box center [524, 208] width 99 height 34
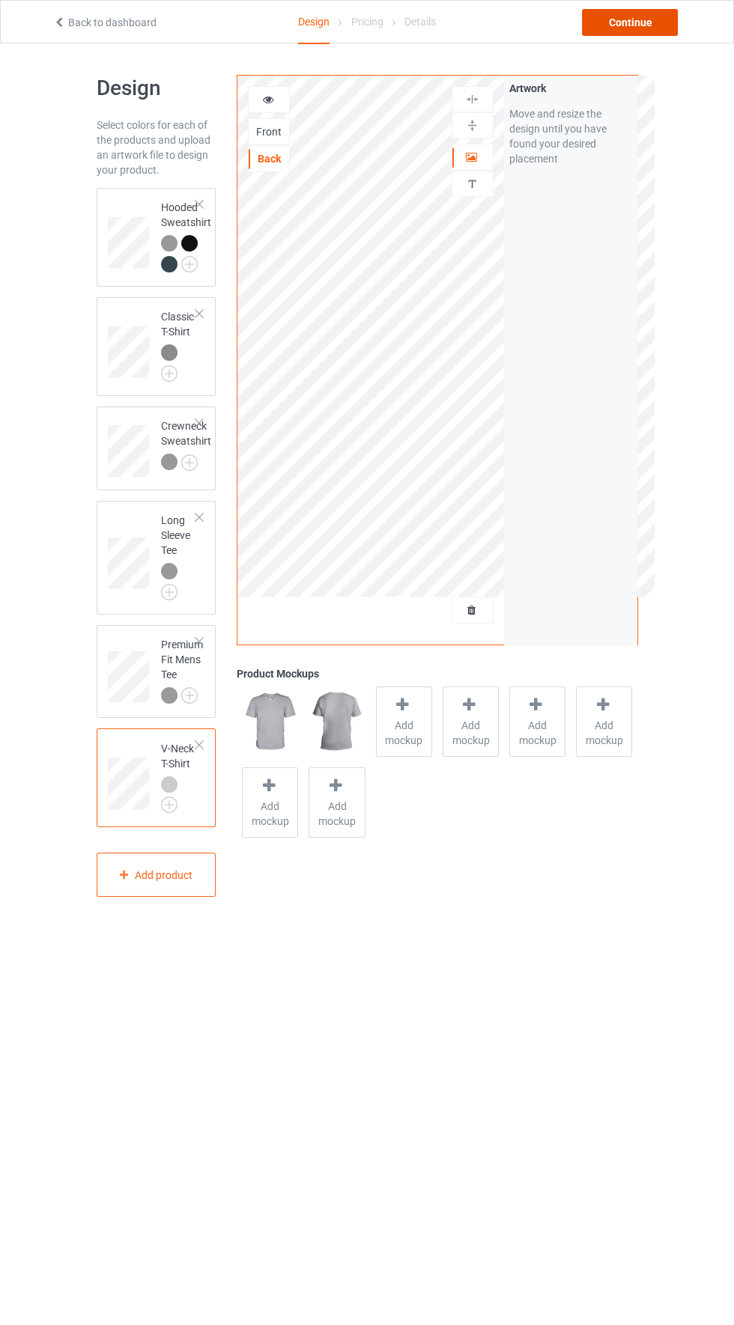
click at [627, 18] on div "Continue" at bounding box center [630, 22] width 96 height 27
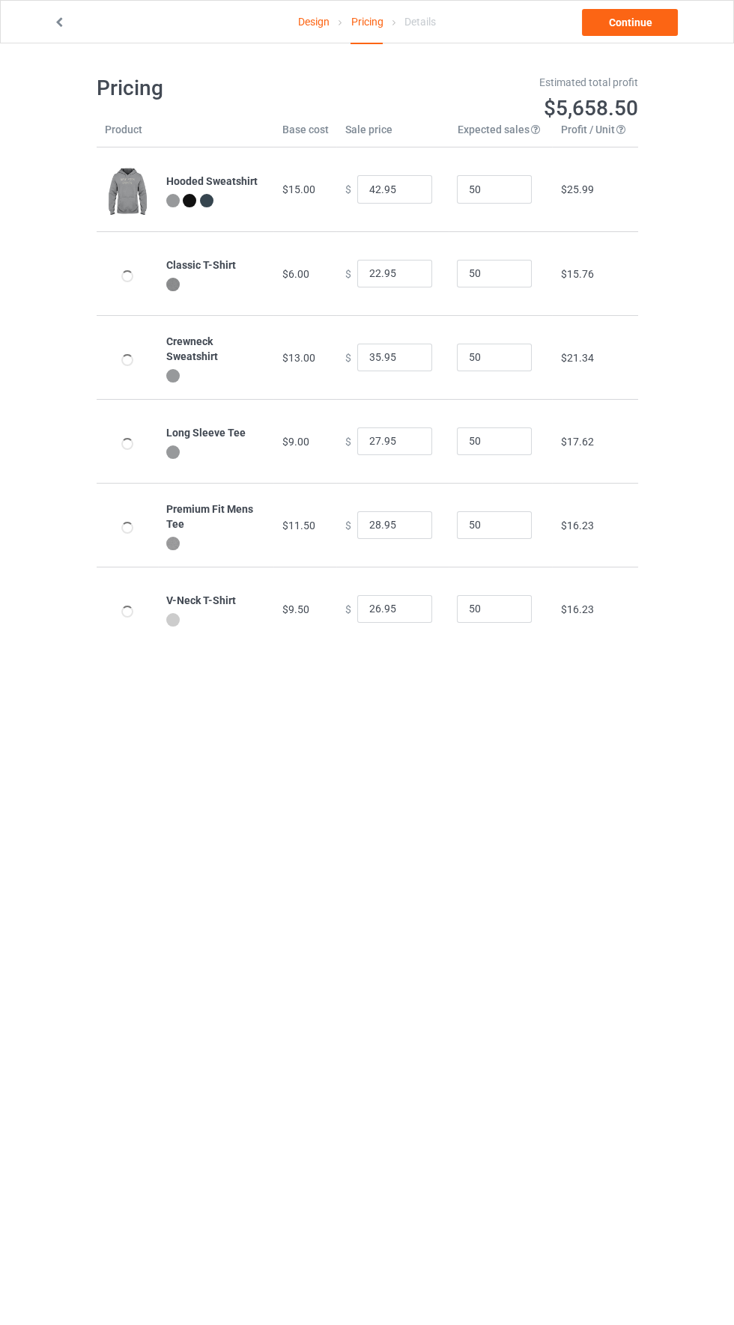
type input "46.95"
type input "26.95"
type input "39.95"
type input "31.95"
type input "32.95"
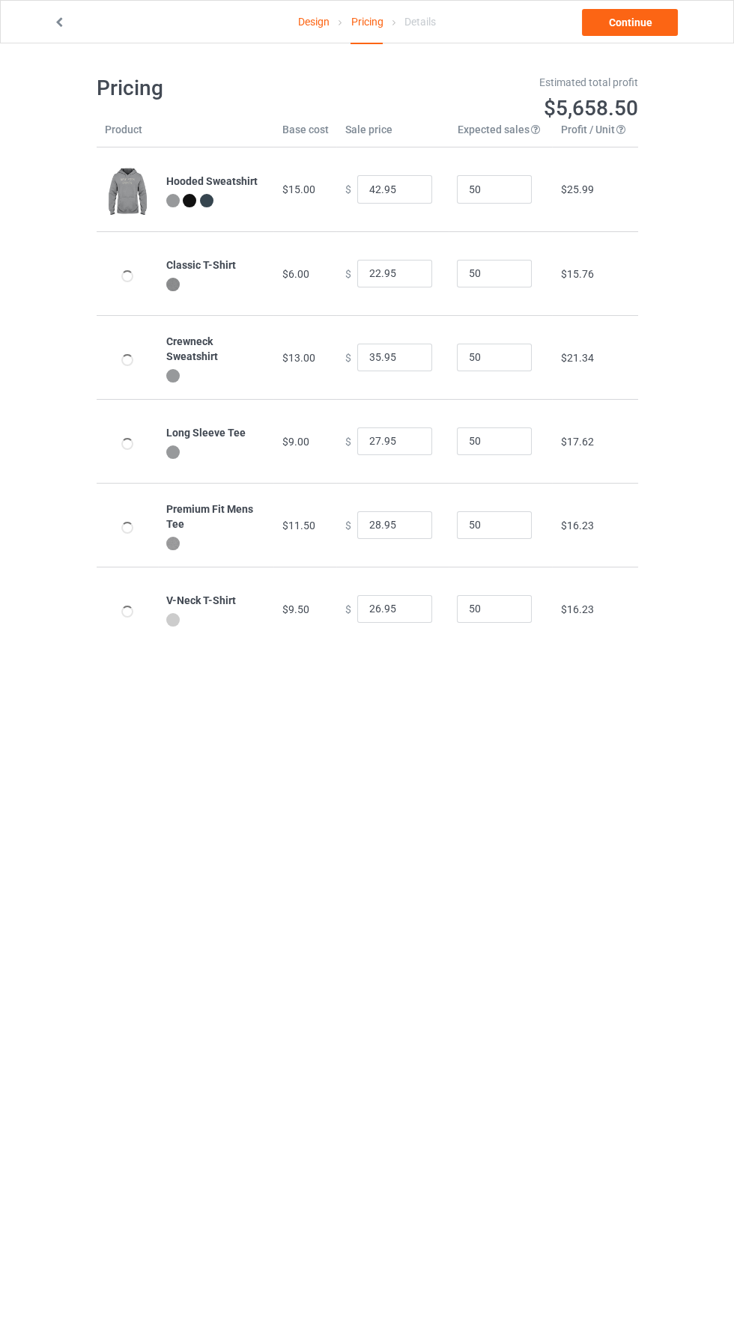
type input "30.95"
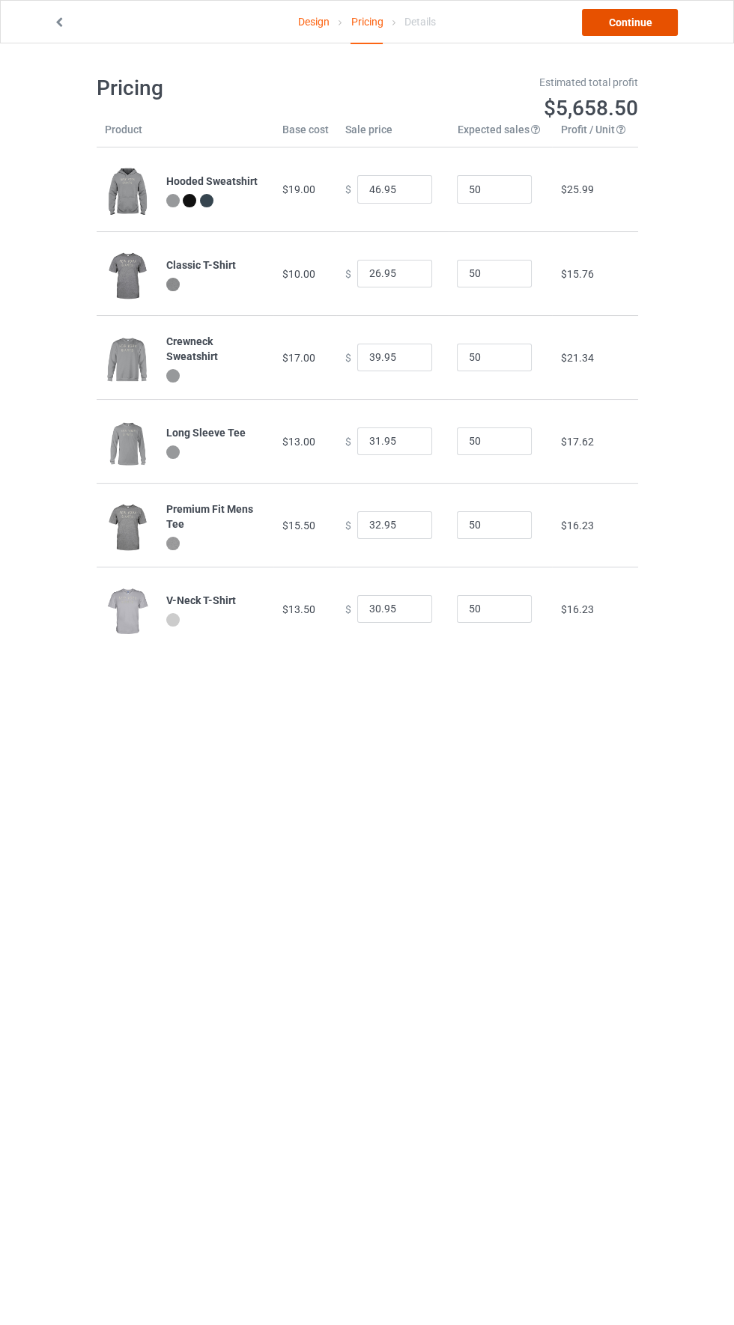
click at [639, 28] on link "Continue" at bounding box center [630, 22] width 96 height 27
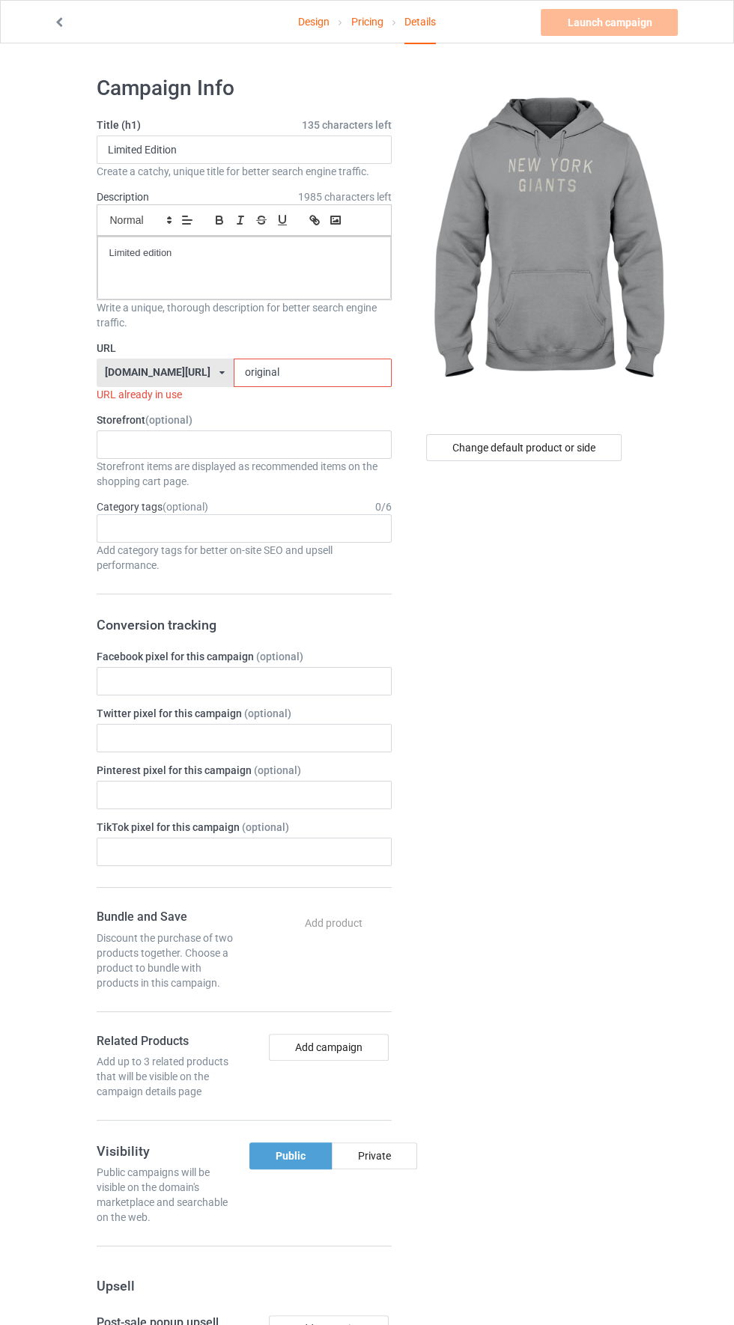
click at [308, 365] on input "original" at bounding box center [313, 373] width 158 height 28
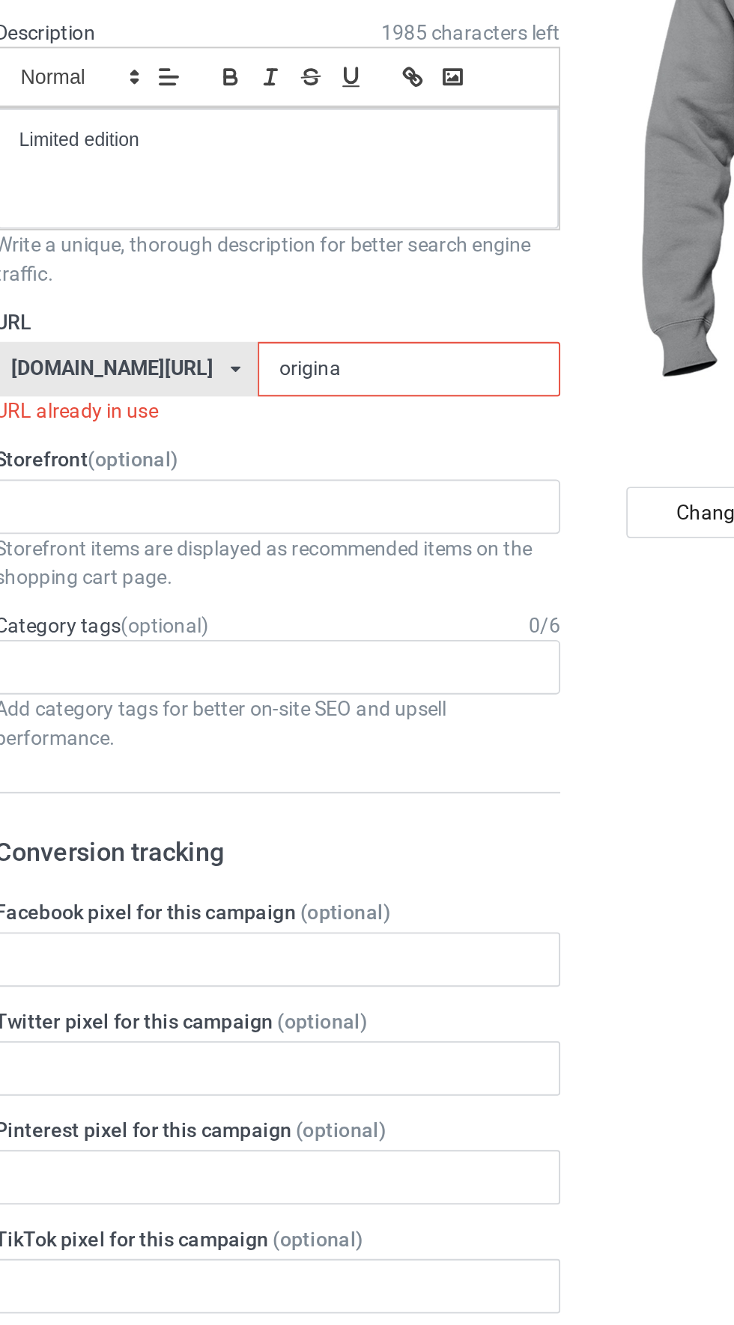
type input "origin"
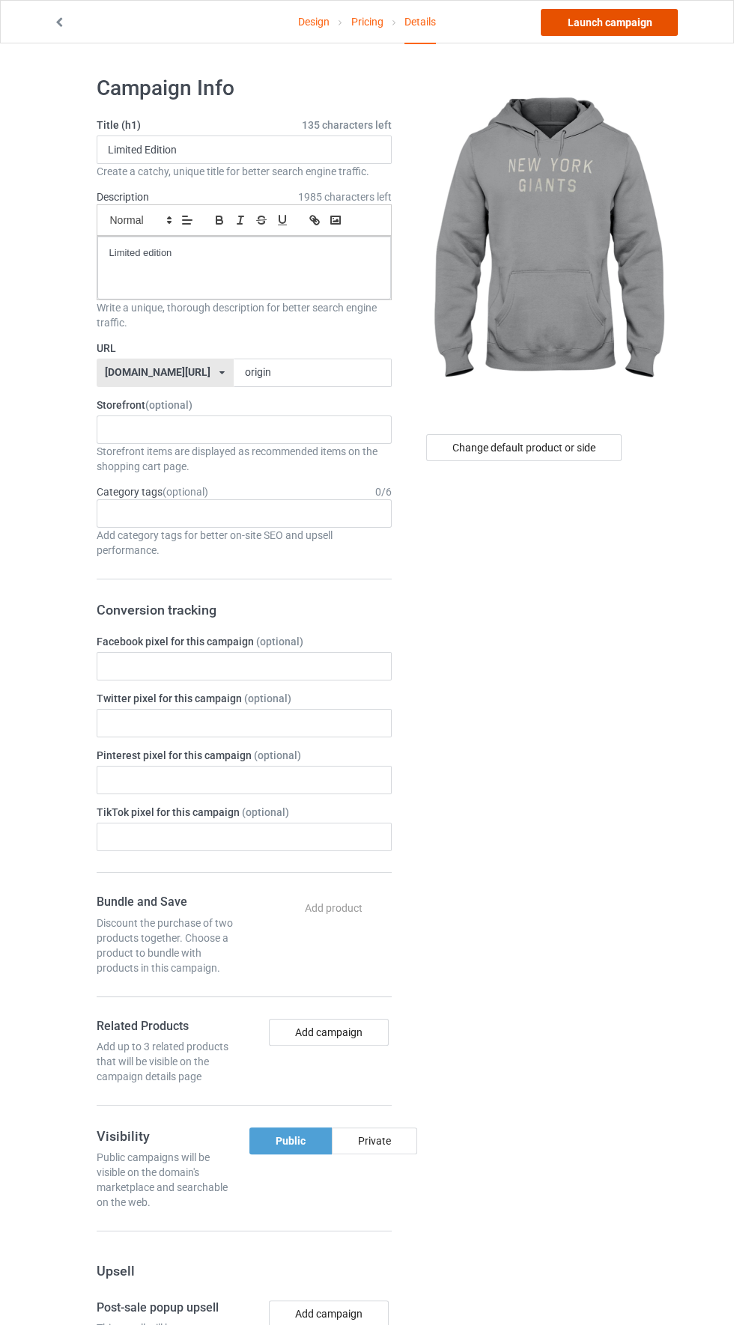
click at [631, 22] on link "Launch campaign" at bounding box center [609, 22] width 137 height 27
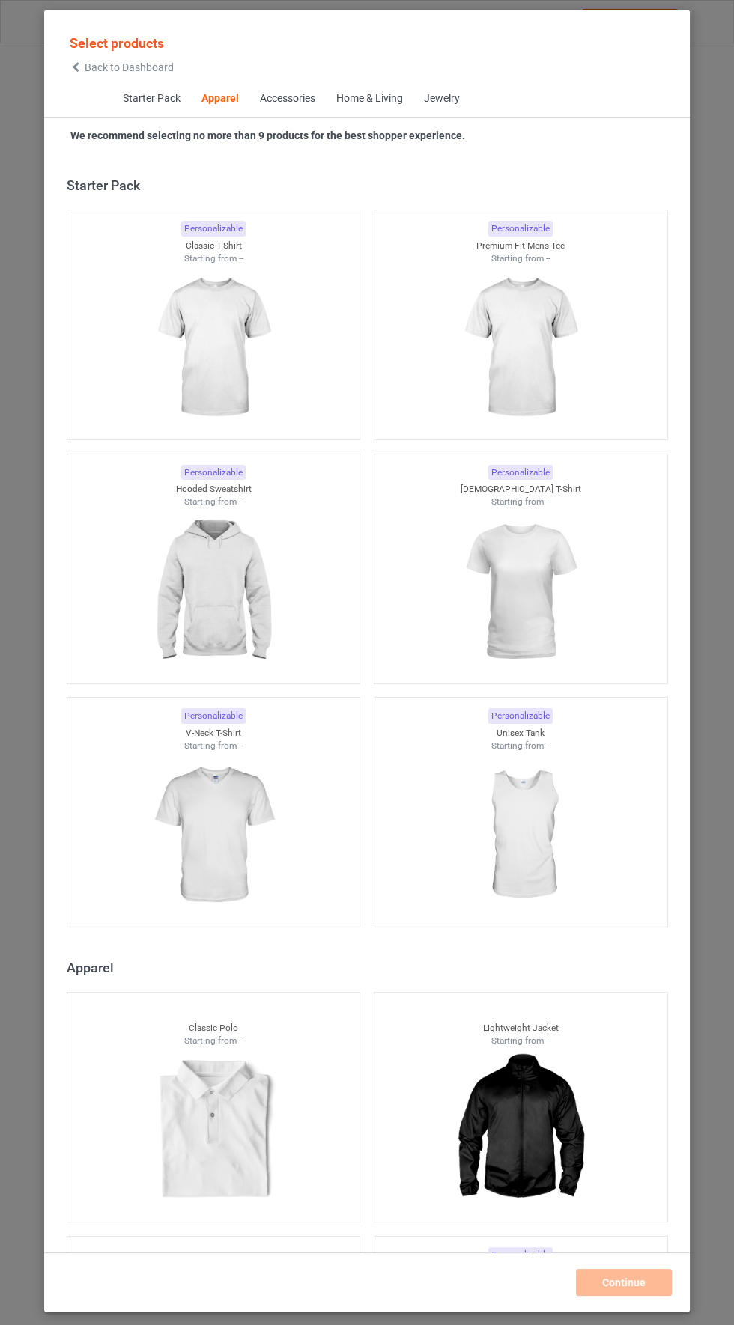
scroll to position [800, 0]
